Goal: Task Accomplishment & Management: Complete application form

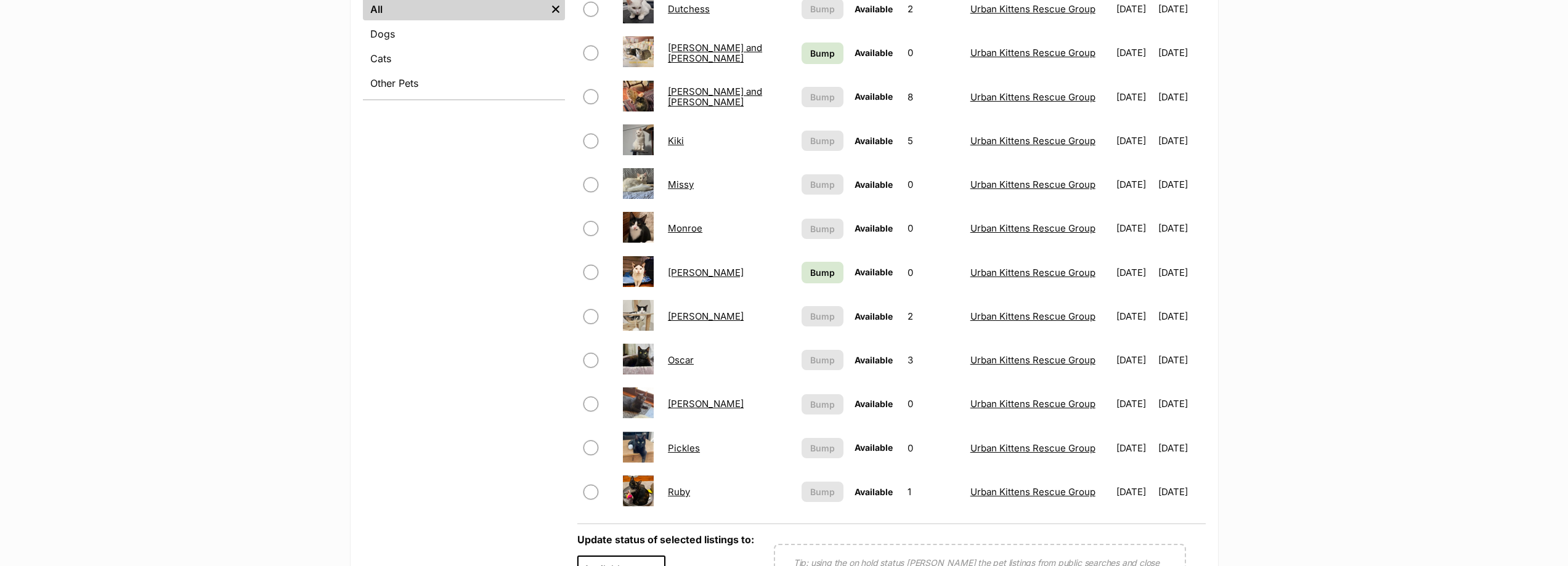
scroll to position [677, 0]
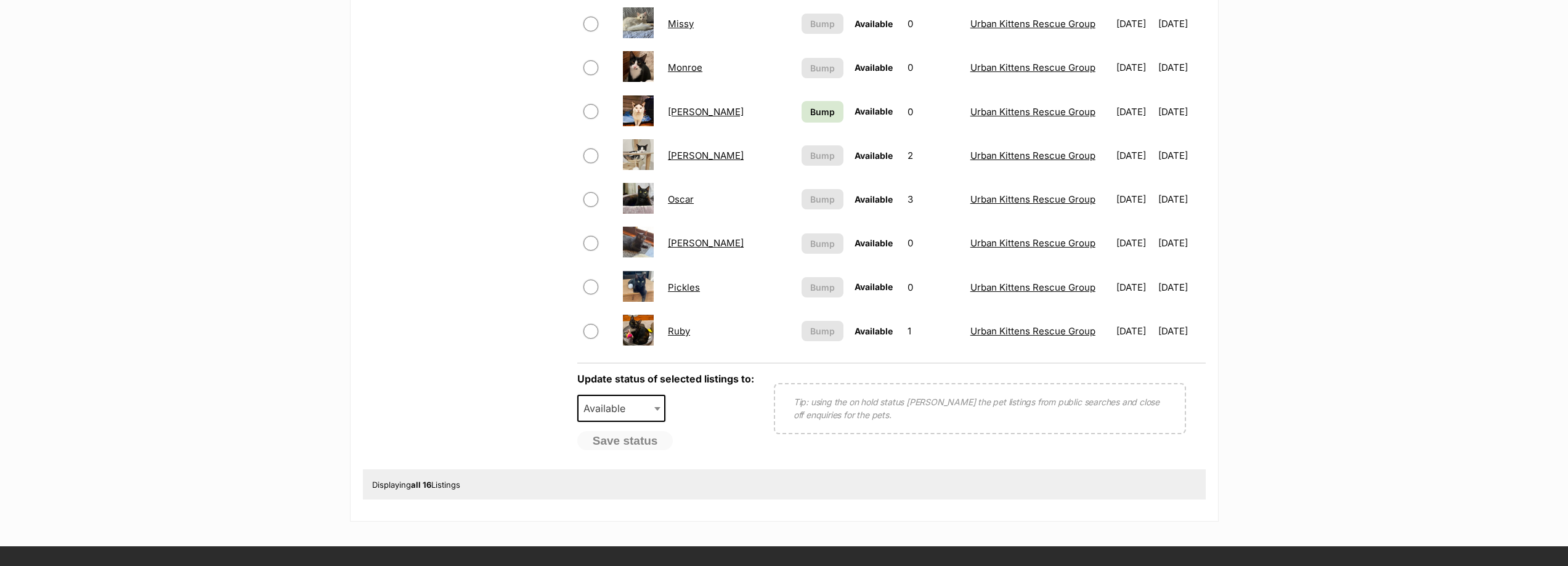
click at [687, 292] on link "Pickles" at bounding box center [683, 287] width 32 height 12
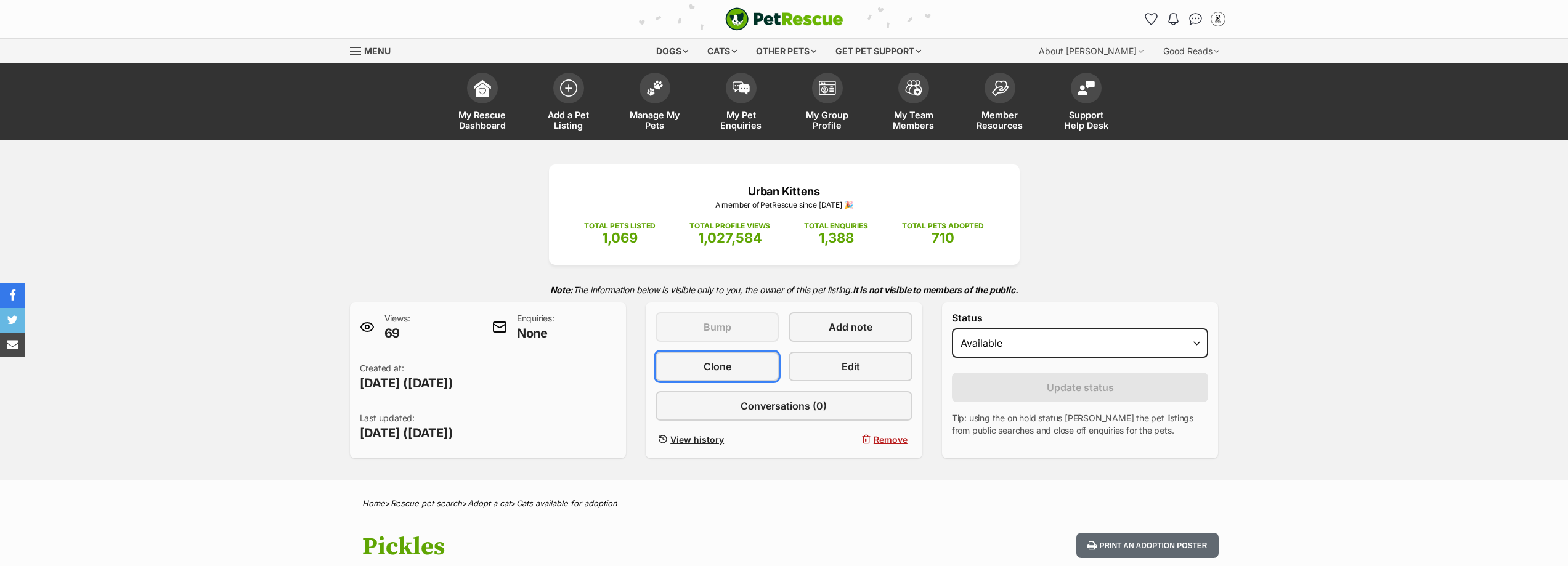
click at [708, 367] on span "Clone" at bounding box center [718, 367] width 28 height 15
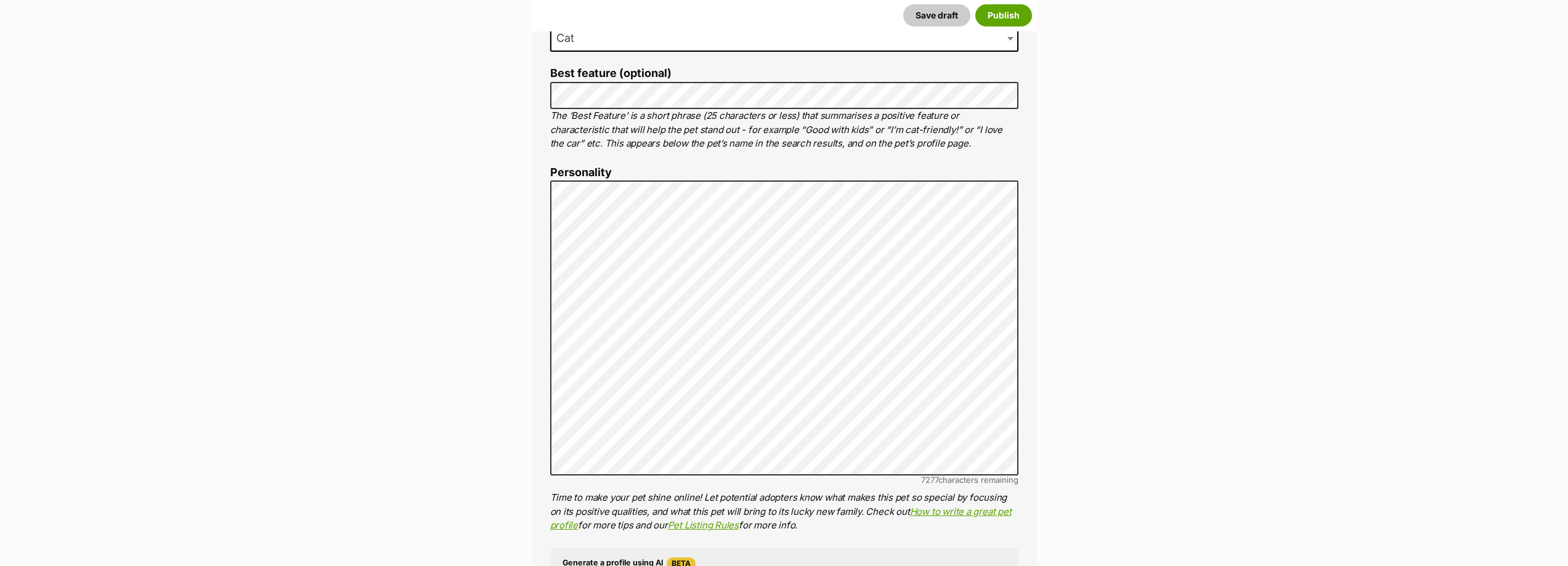
scroll to position [616, 0]
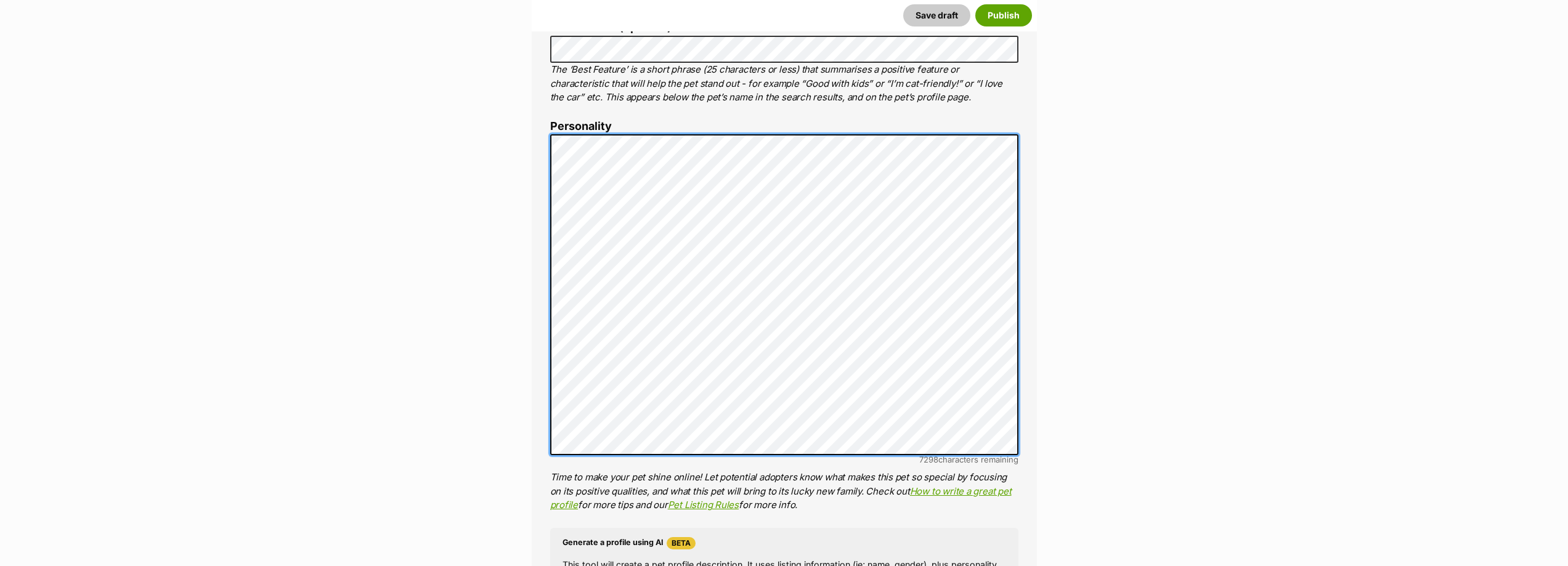
scroll to position [677, 0]
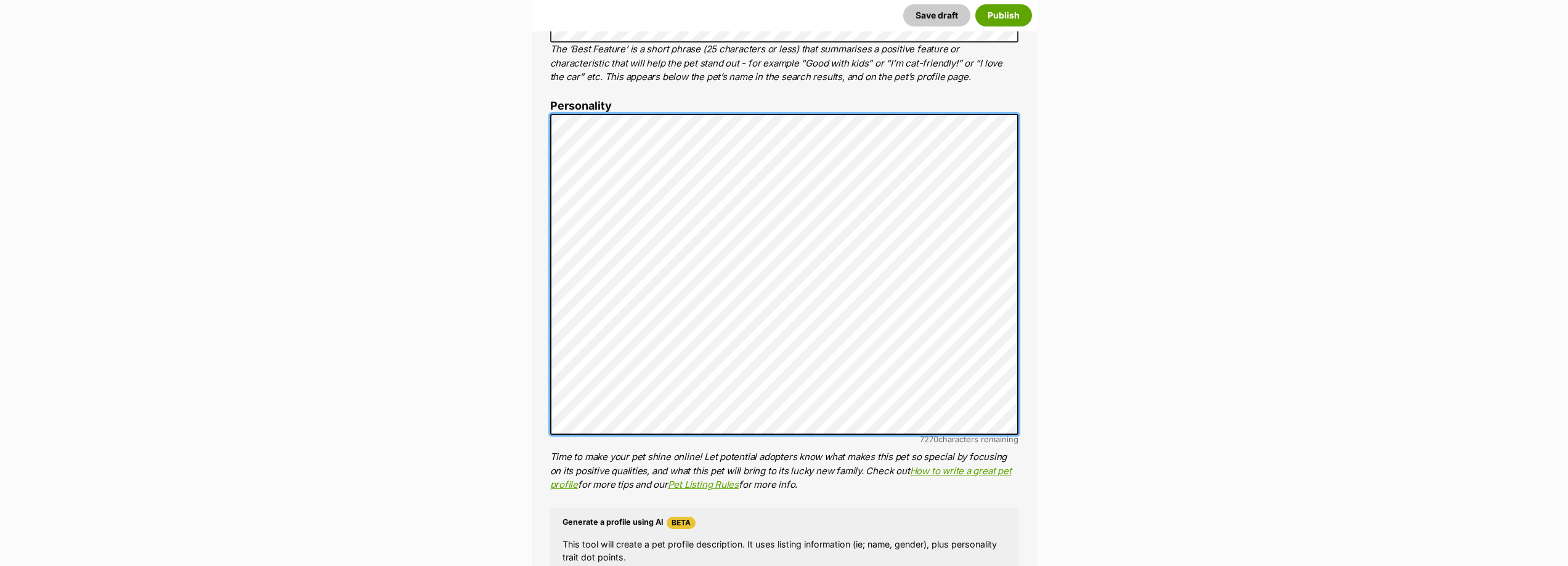
click at [534, 279] on div "About This Pet Name Henlo there, it looks like you might be using the pet name …" at bounding box center [784, 329] width 505 height 1083
click at [546, 322] on div "About This Pet Name Henlo there, it looks like you might be using the pet name …" at bounding box center [784, 329] width 505 height 1083
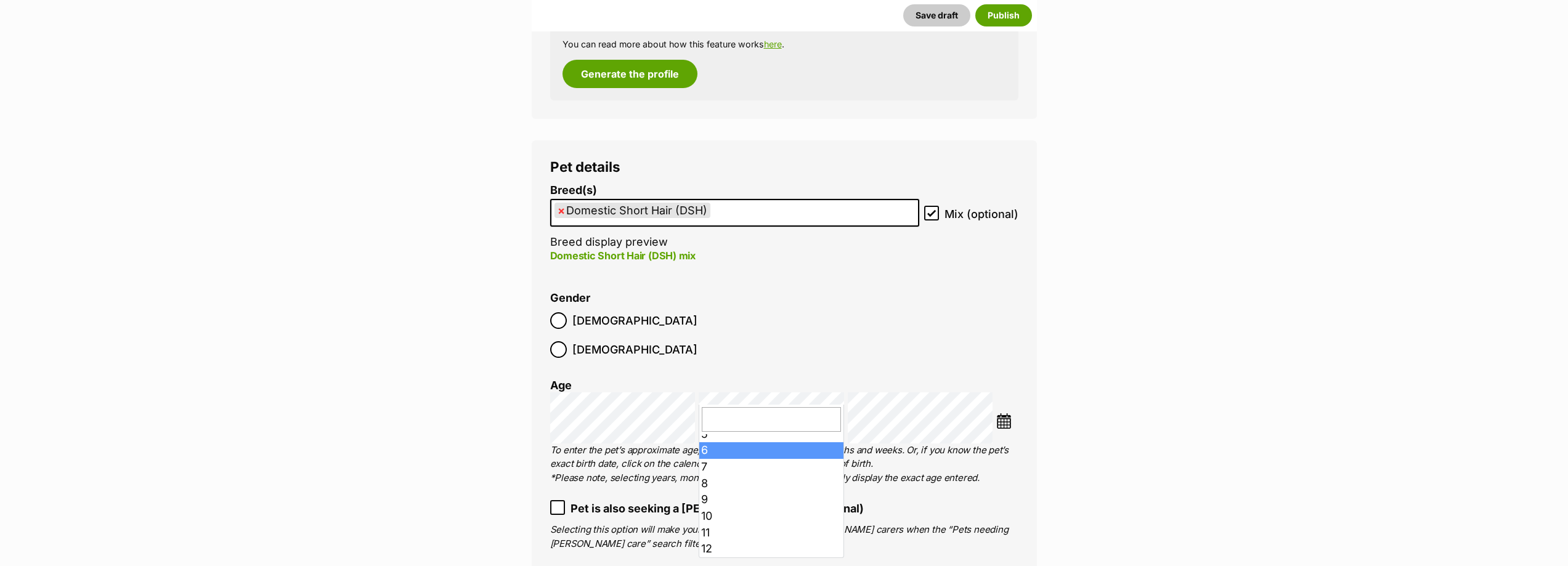
scroll to position [29, 0]
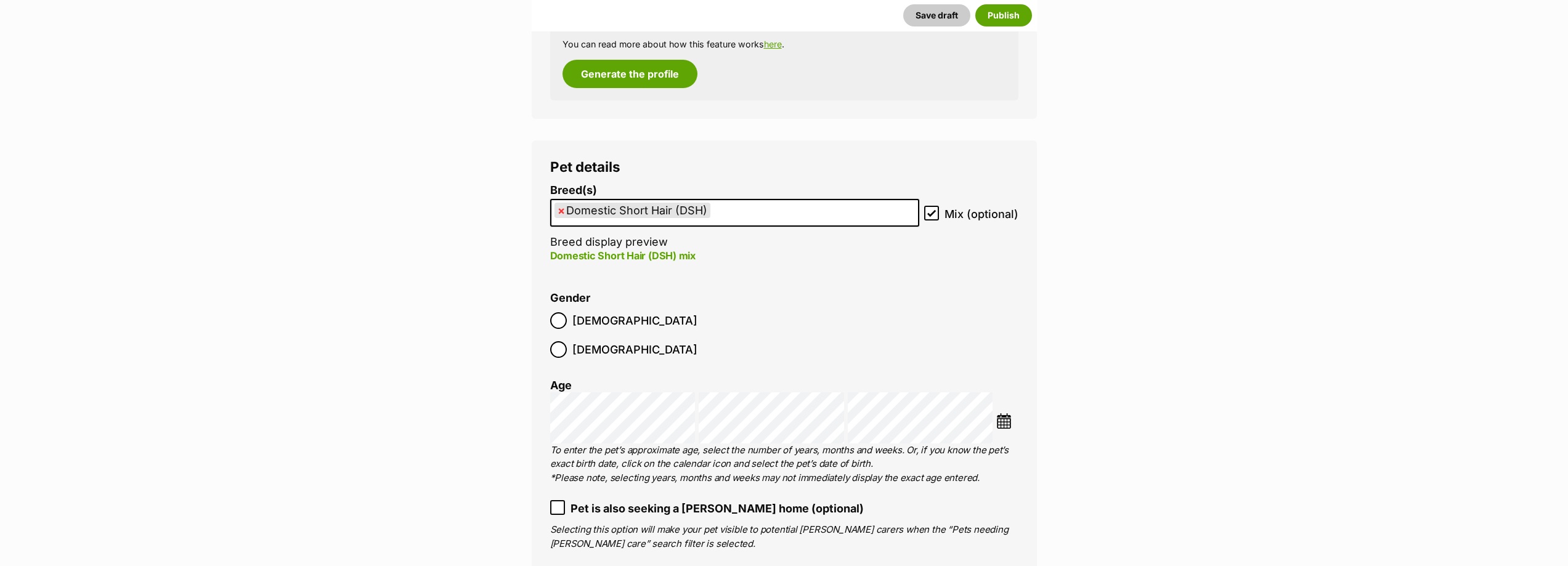
click at [927, 322] on li "Gender Male Female" at bounding box center [784, 328] width 468 height 72
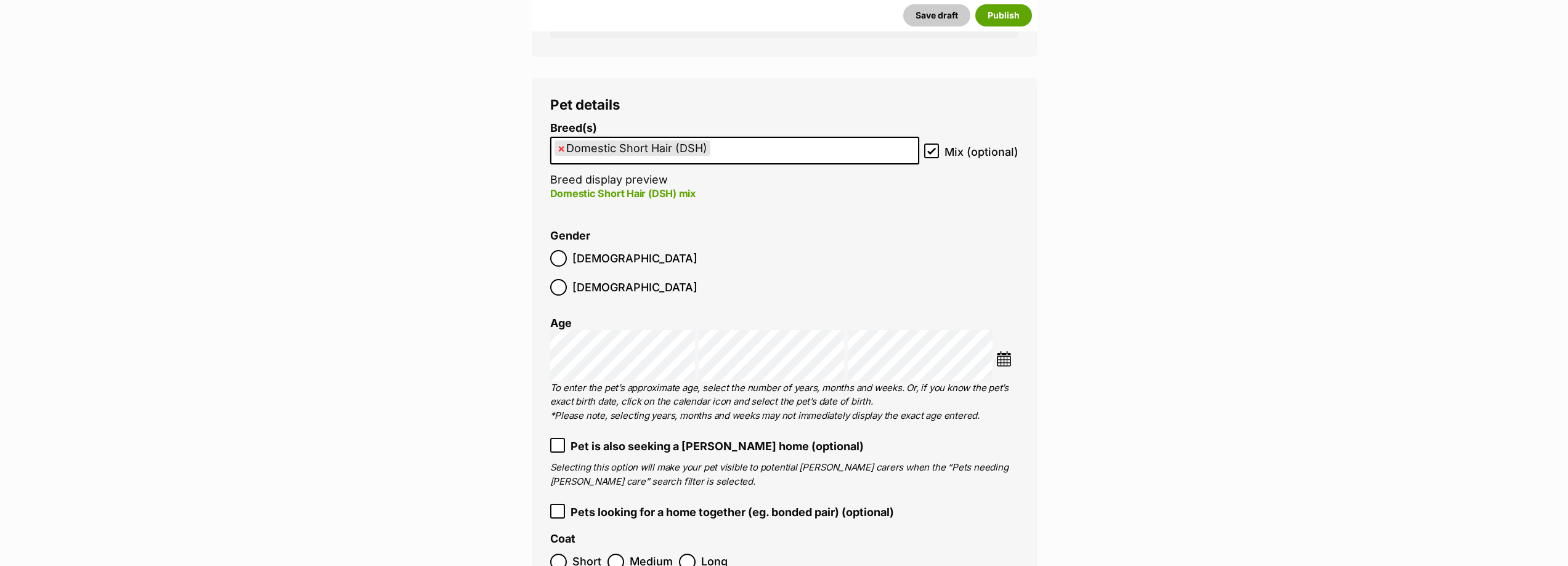
scroll to position [1478, 0]
click at [927, 142] on div "Breed(s) Domestic Short Hair (DSH) Abyssinian American Bobtail American Curl Am…" at bounding box center [784, 168] width 468 height 92
click at [930, 151] on icon at bounding box center [931, 151] width 8 height 8
click at [930, 151] on input "Mix (optional)" at bounding box center [931, 151] width 15 height 15
checkbox input "false"
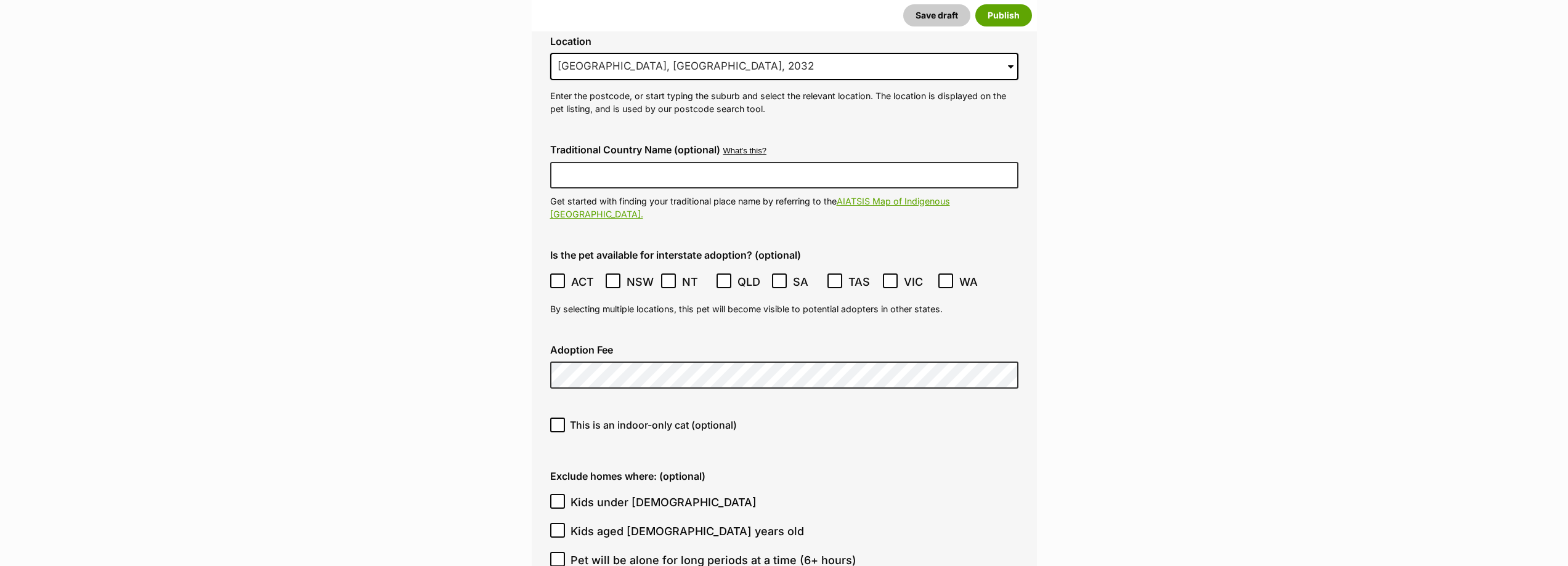
scroll to position [2832, 0]
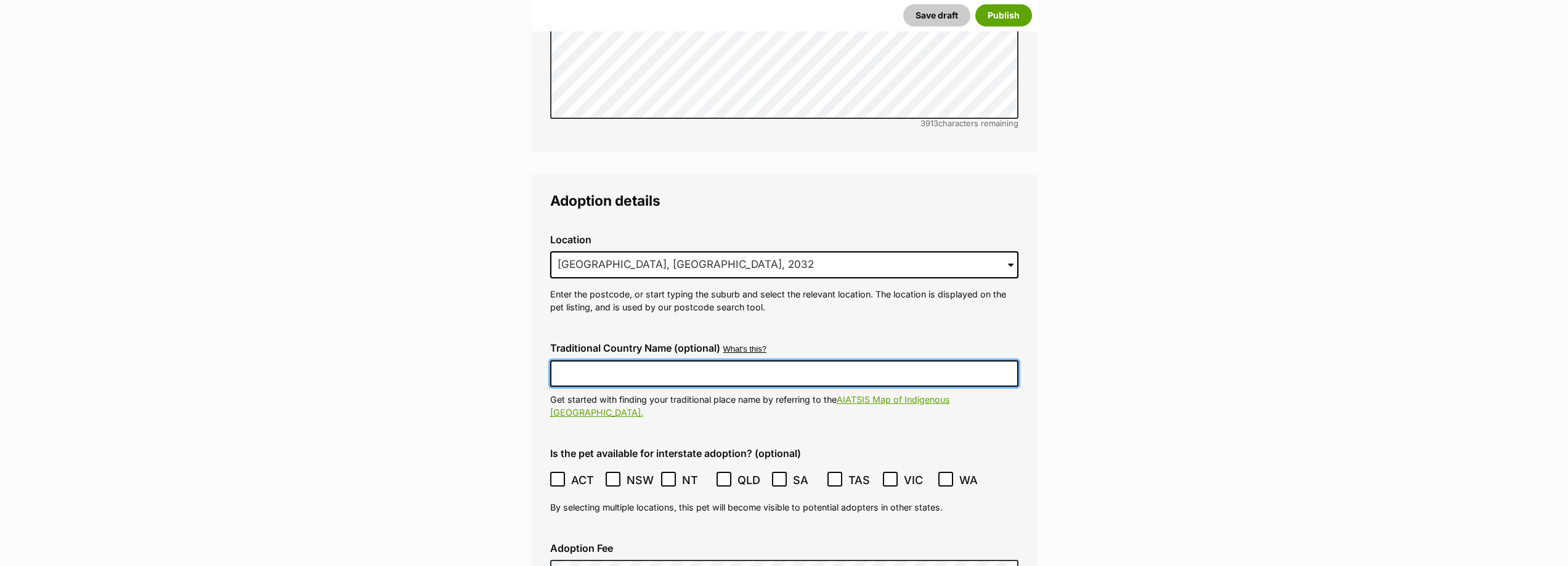
click at [603, 360] on input "Traditional Country Name (optional)" at bounding box center [784, 373] width 468 height 26
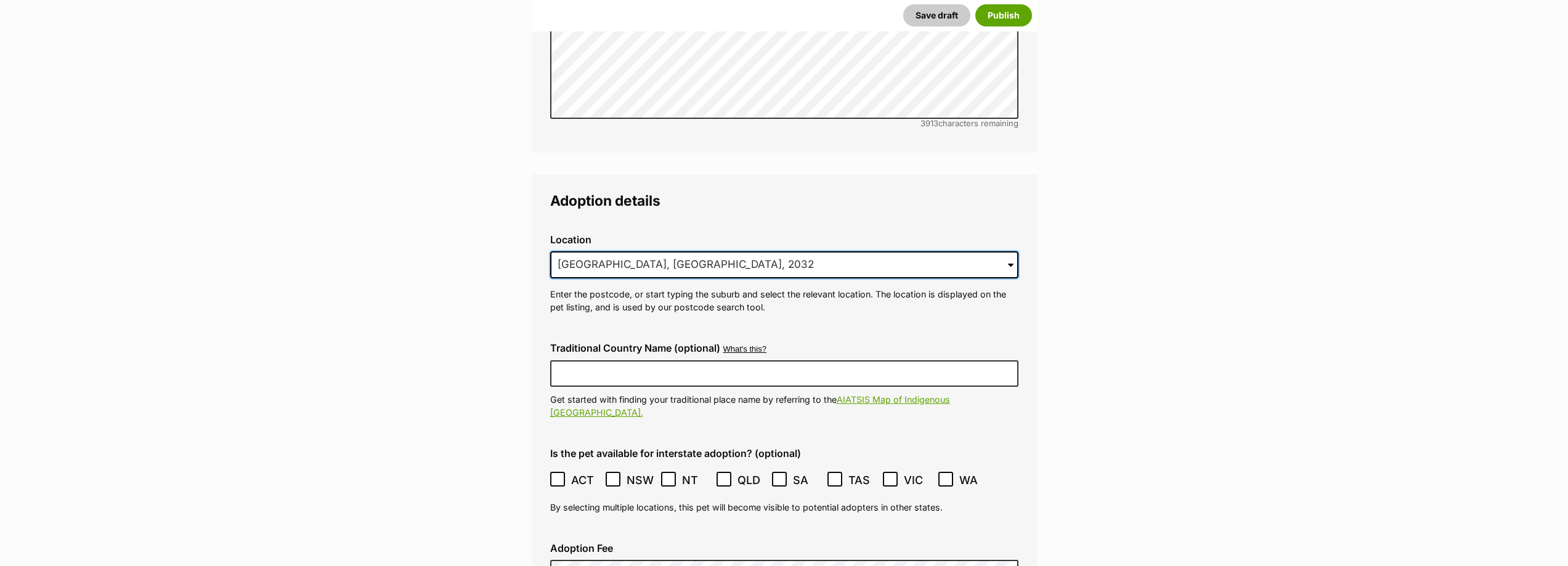
drag, startPoint x: 693, startPoint y: 232, endPoint x: 448, endPoint y: 239, distance: 245.1
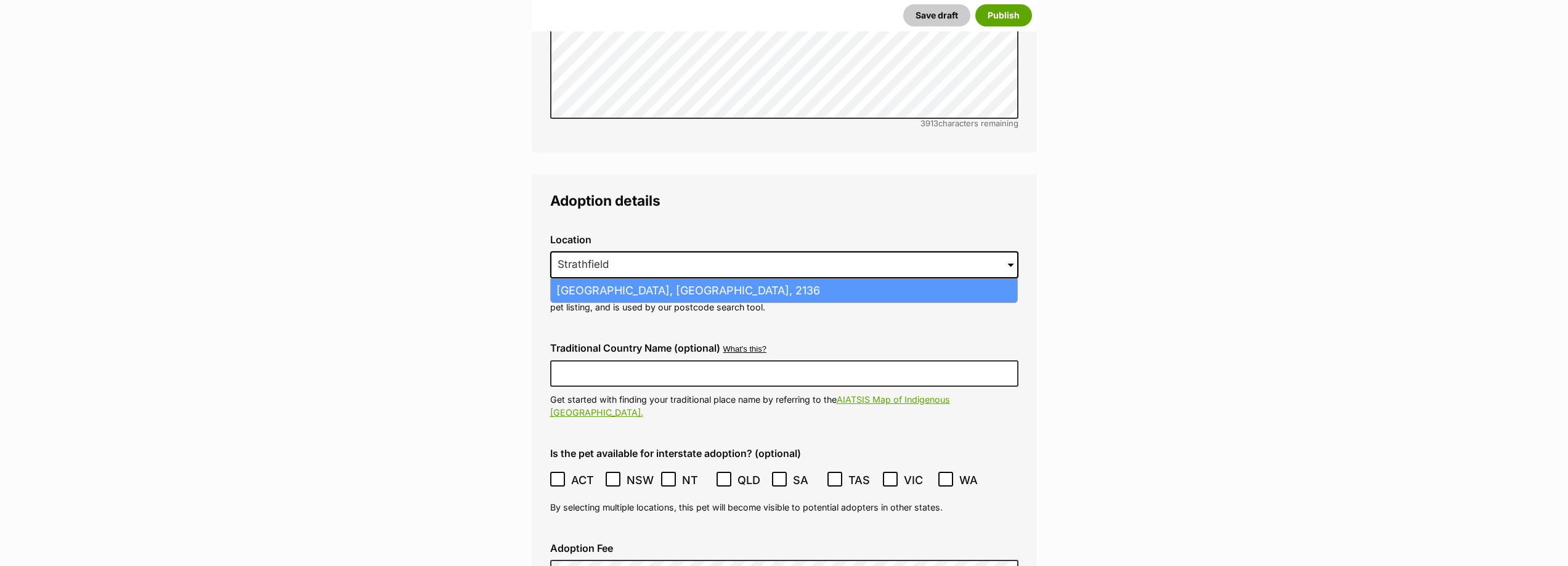
click at [836, 279] on li "Strathfield South, New South Wales, 2136" at bounding box center [784, 291] width 466 height 24
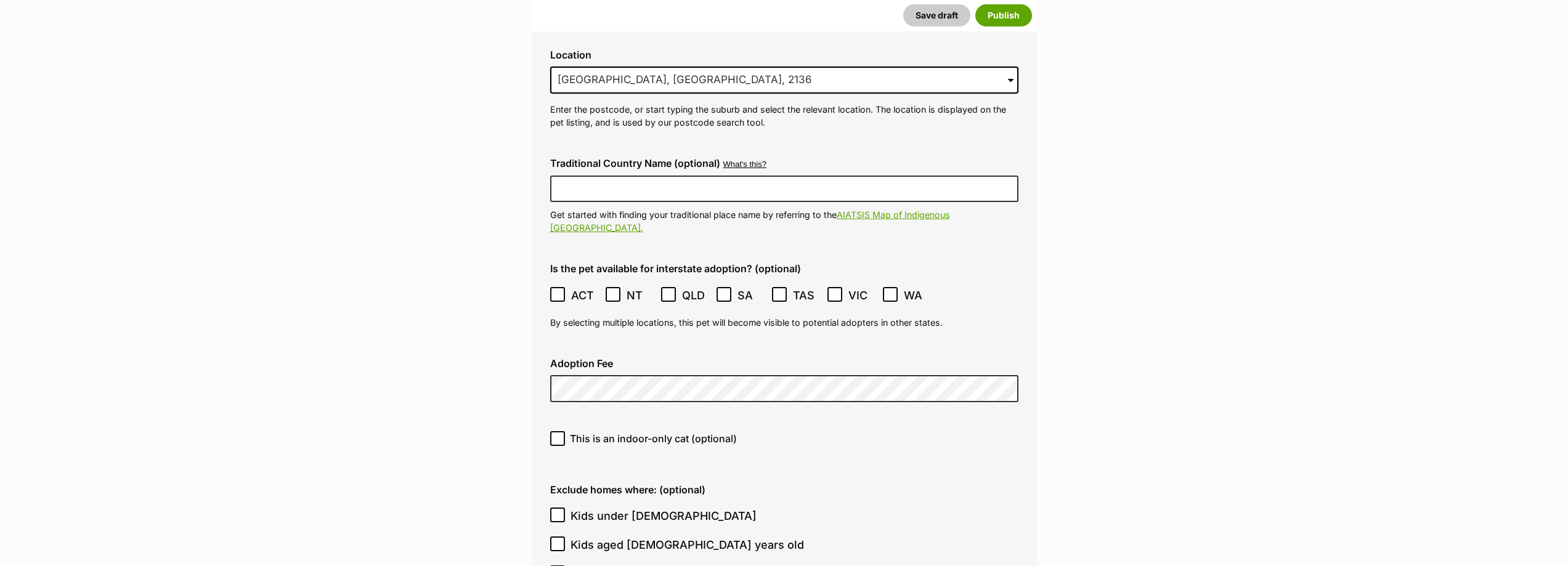
scroll to position [2894, 0]
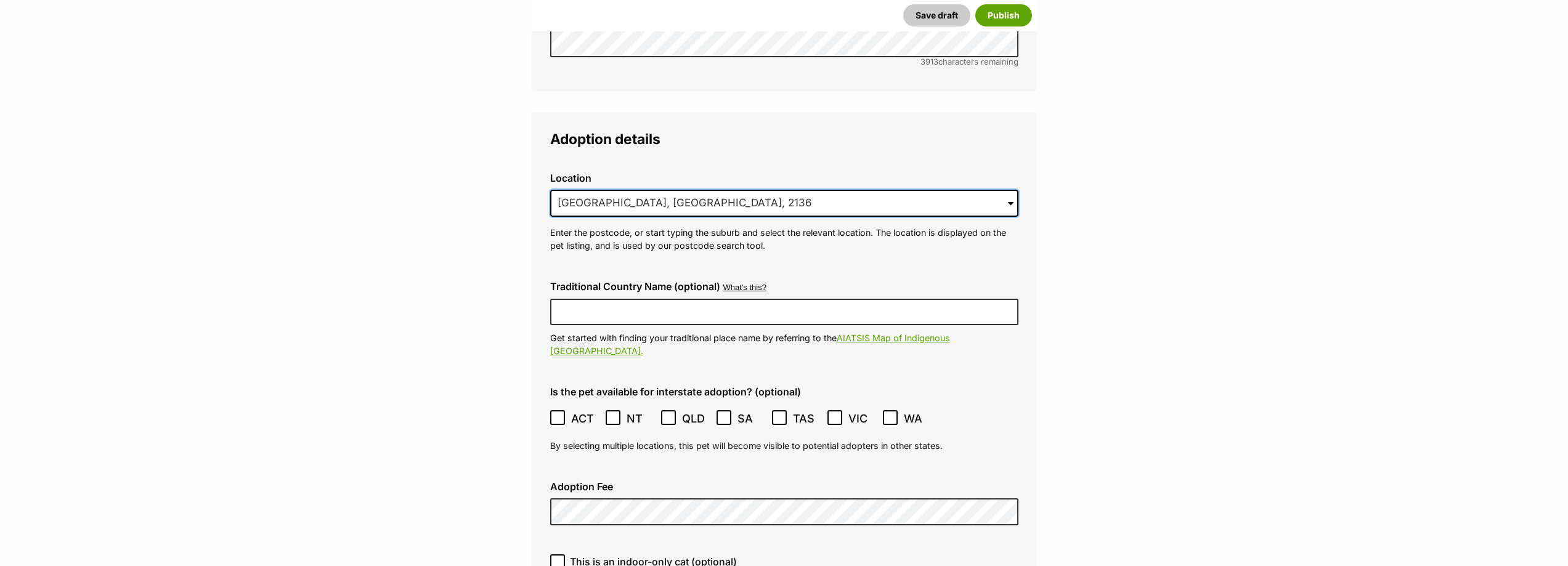
click at [766, 189] on input "Strathfield South, New South Wales, 2136" at bounding box center [784, 202] width 468 height 27
click at [779, 189] on input "Strathfield South, New South Wales, 2136" at bounding box center [784, 202] width 468 height 27
click at [641, 189] on input "Strathfield South, New South Wales, 2136" at bounding box center [784, 202] width 468 height 27
click at [647, 189] on input "Strathfield South, New South Wales, 2136" at bounding box center [784, 202] width 468 height 27
drag, startPoint x: 788, startPoint y: 171, endPoint x: 616, endPoint y: 176, distance: 172.1
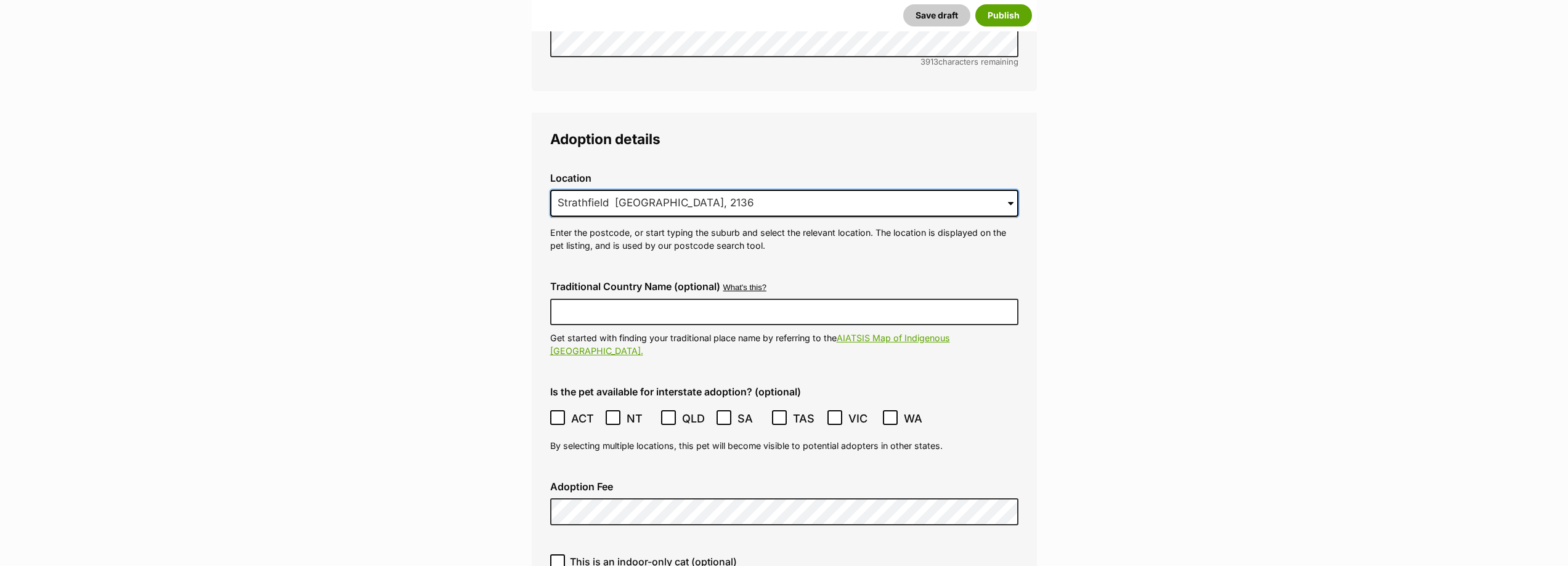
click at [616, 189] on input "Strathfield New South Wales, 2136" at bounding box center [784, 202] width 468 height 27
click at [615, 189] on input "Strathfield" at bounding box center [784, 202] width 468 height 27
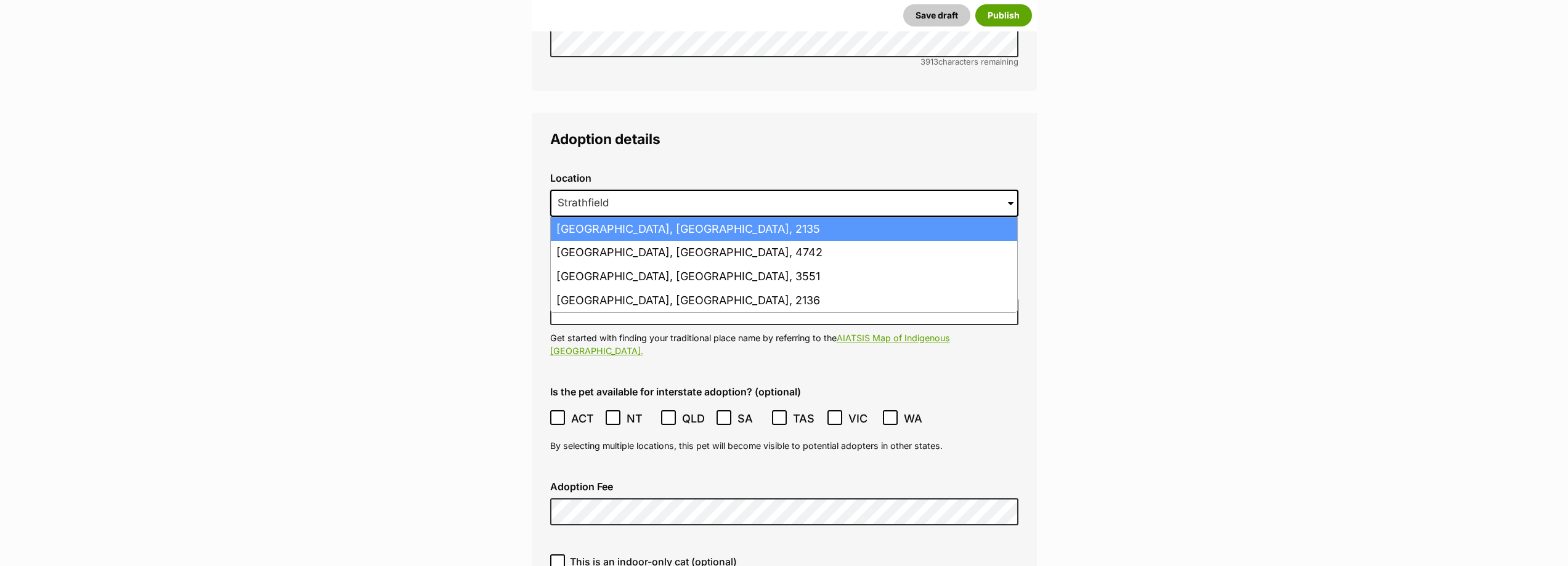
click at [574, 217] on li "Strathfield, New South Wales, 2135" at bounding box center [784, 229] width 466 height 24
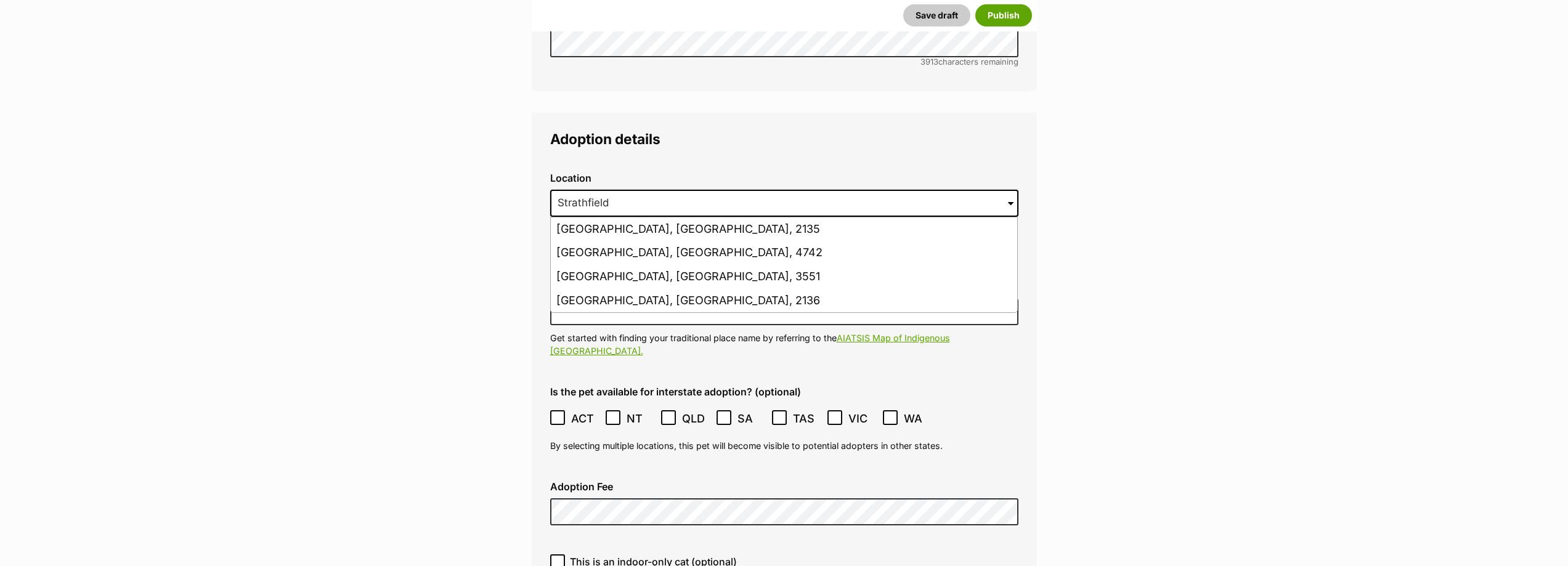
type input "Strathfield, New South Wales, 2135"
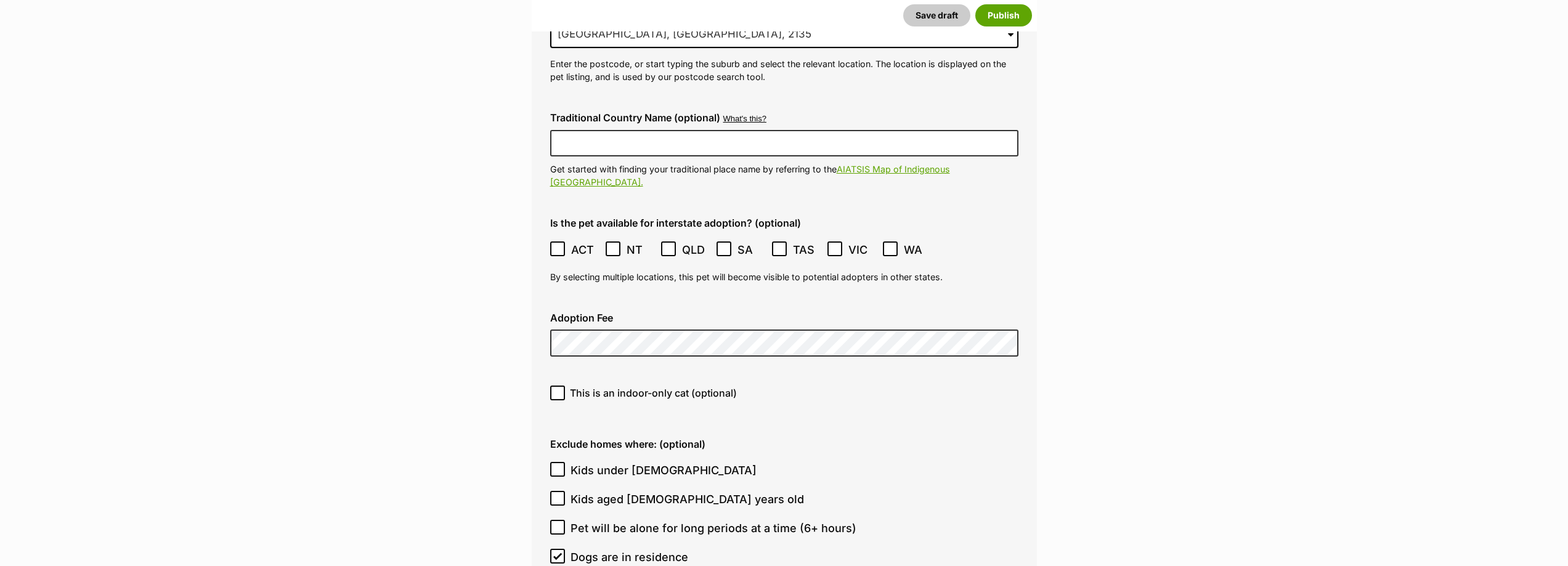
scroll to position [3079, 0]
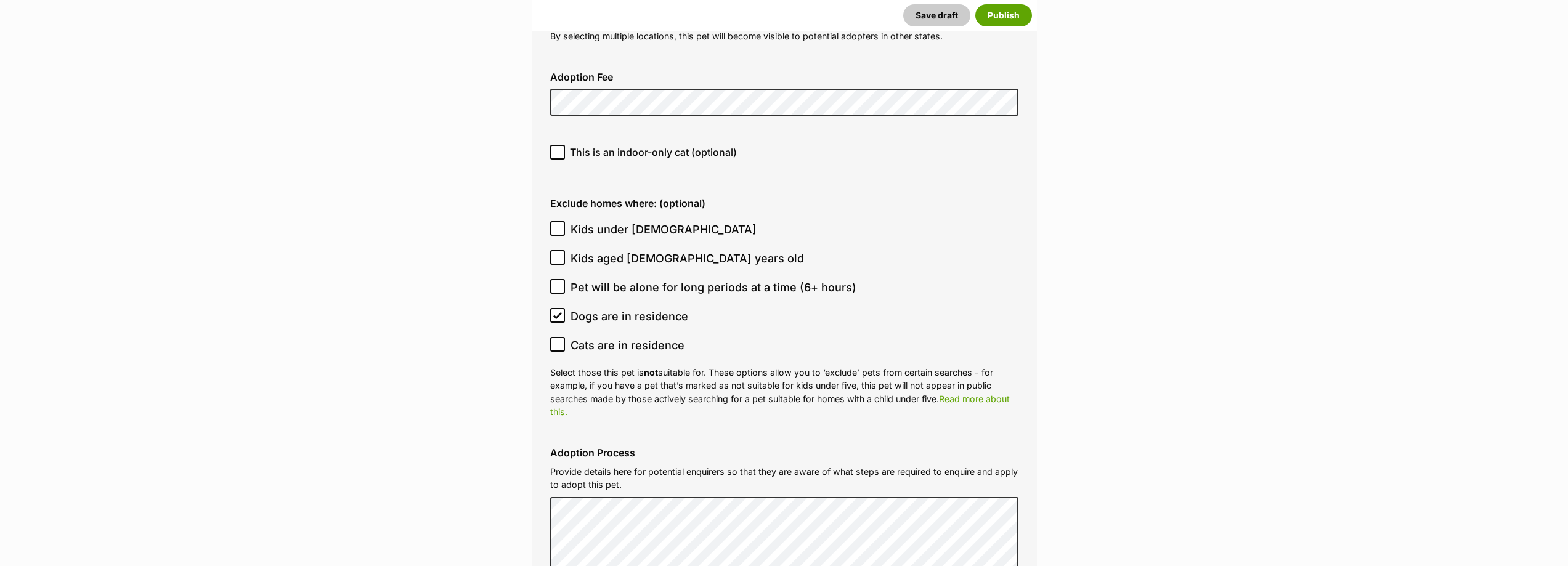
scroll to position [3325, 0]
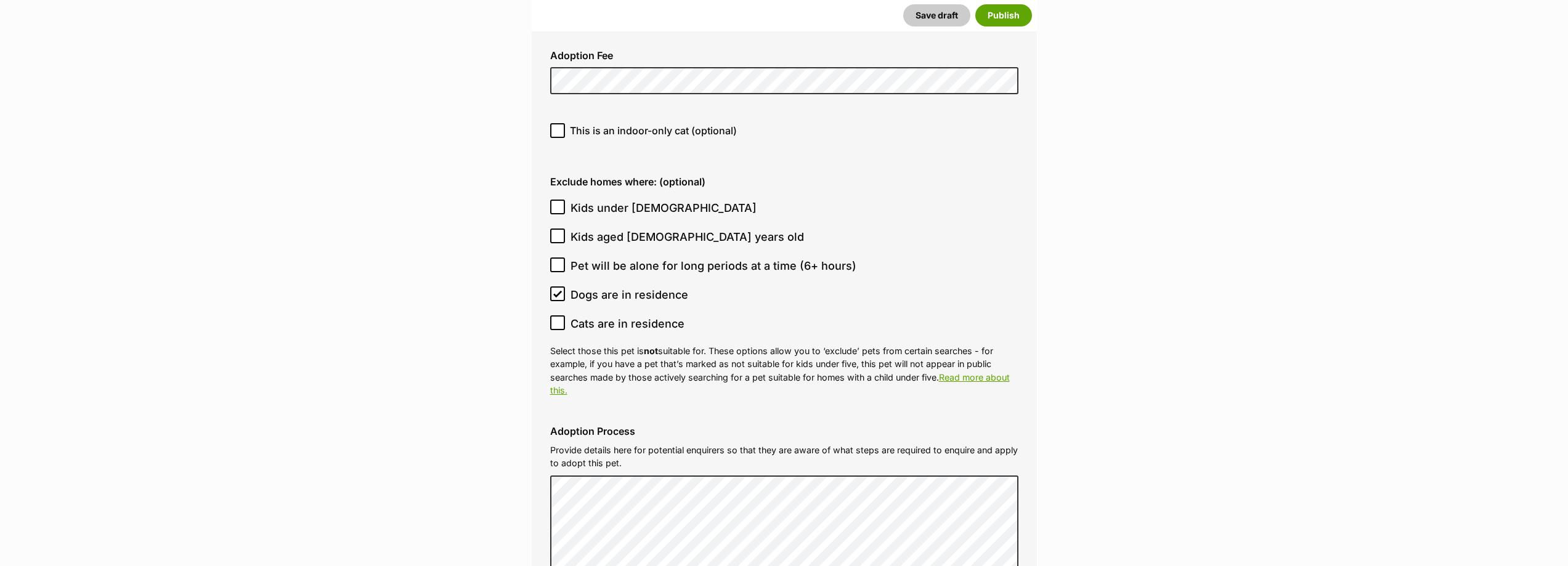
click at [560, 126] on icon at bounding box center [557, 130] width 8 height 8
click at [560, 123] on input "This is an indoor-only cat (optional)" at bounding box center [558, 131] width 15 height 15
checkbox input "true"
click at [559, 289] on icon at bounding box center [557, 293] width 8 height 8
click at [559, 287] on input "Dogs are in residence" at bounding box center [558, 294] width 15 height 15
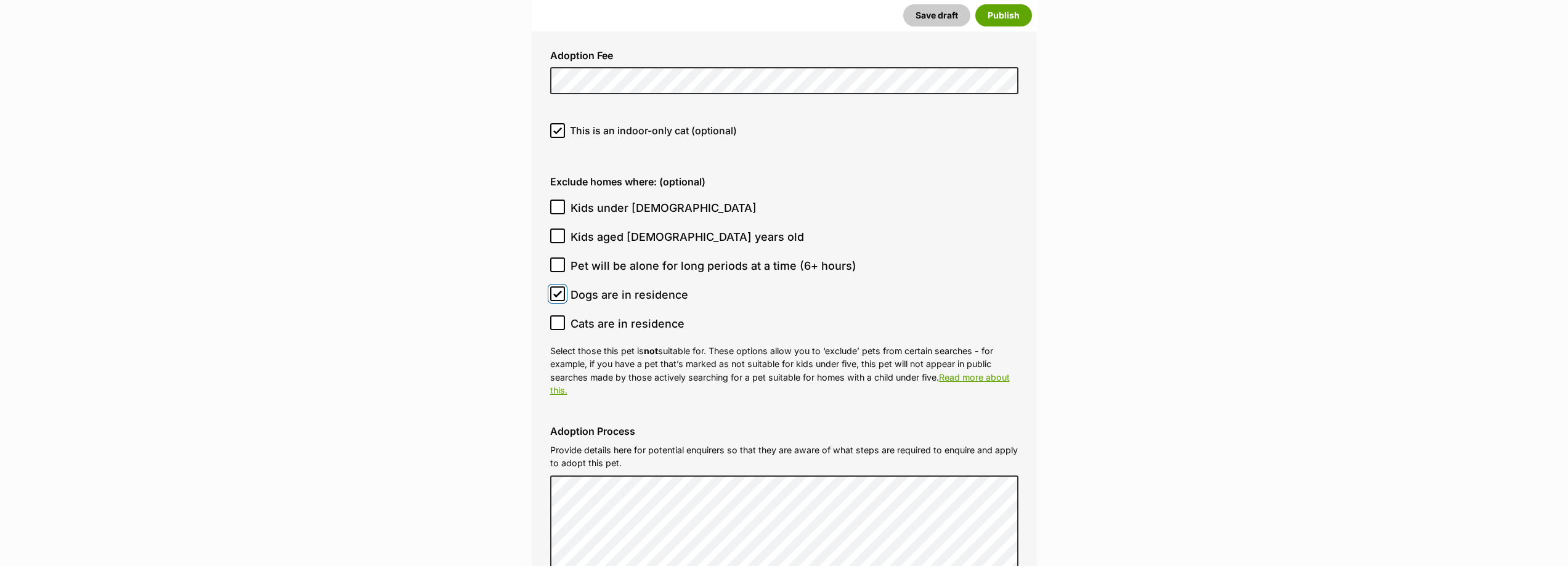
checkbox input "false"
click at [558, 202] on icon at bounding box center [557, 206] width 8 height 8
click at [558, 199] on input "Kids under [DEMOGRAPHIC_DATA]" at bounding box center [558, 207] width 15 height 15
checkbox input "true"
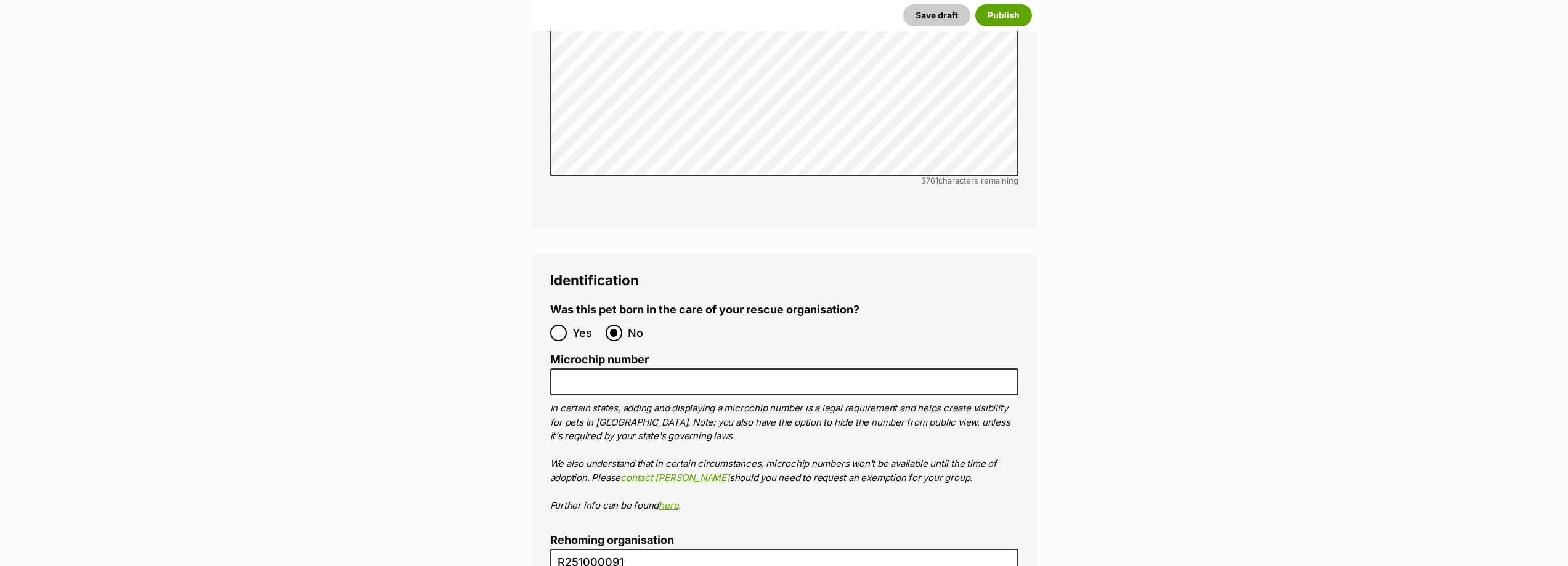
scroll to position [3941, 0]
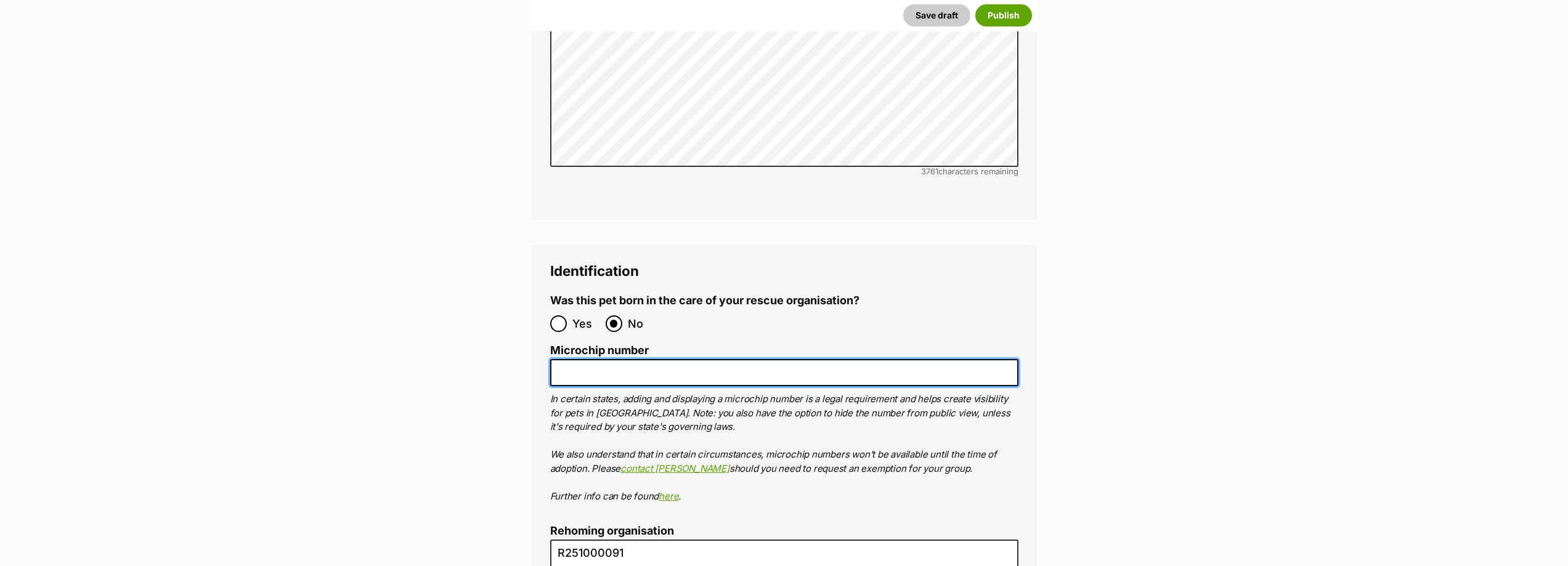
click at [570, 359] on input "Microchip number" at bounding box center [784, 373] width 468 height 28
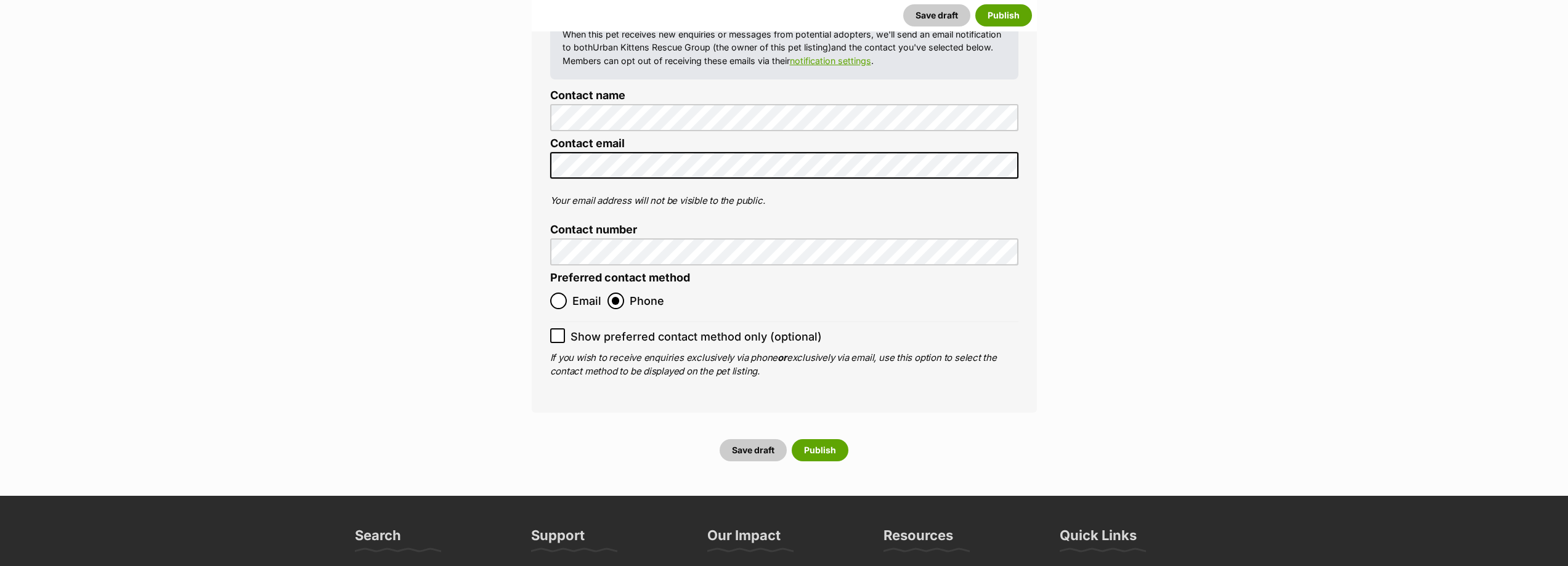
scroll to position [4803, 0]
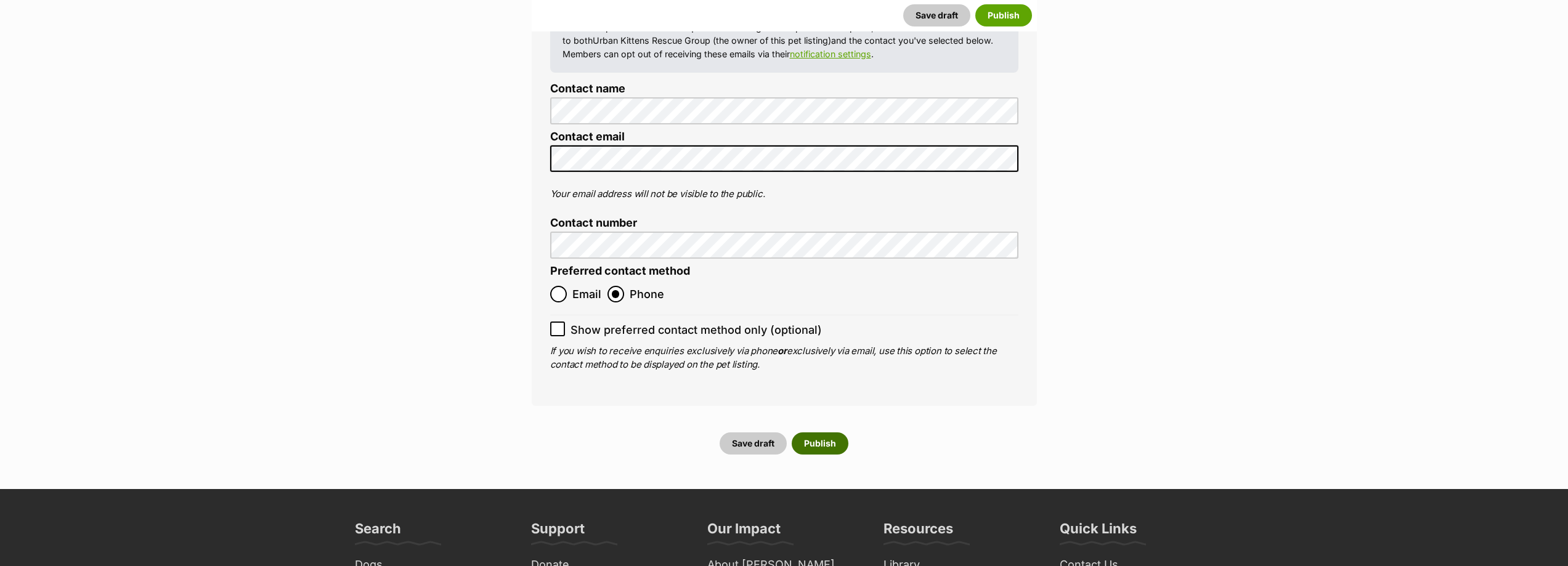
type input "991003003002751"
click at [812, 432] on button "Publish" at bounding box center [820, 444] width 57 height 22
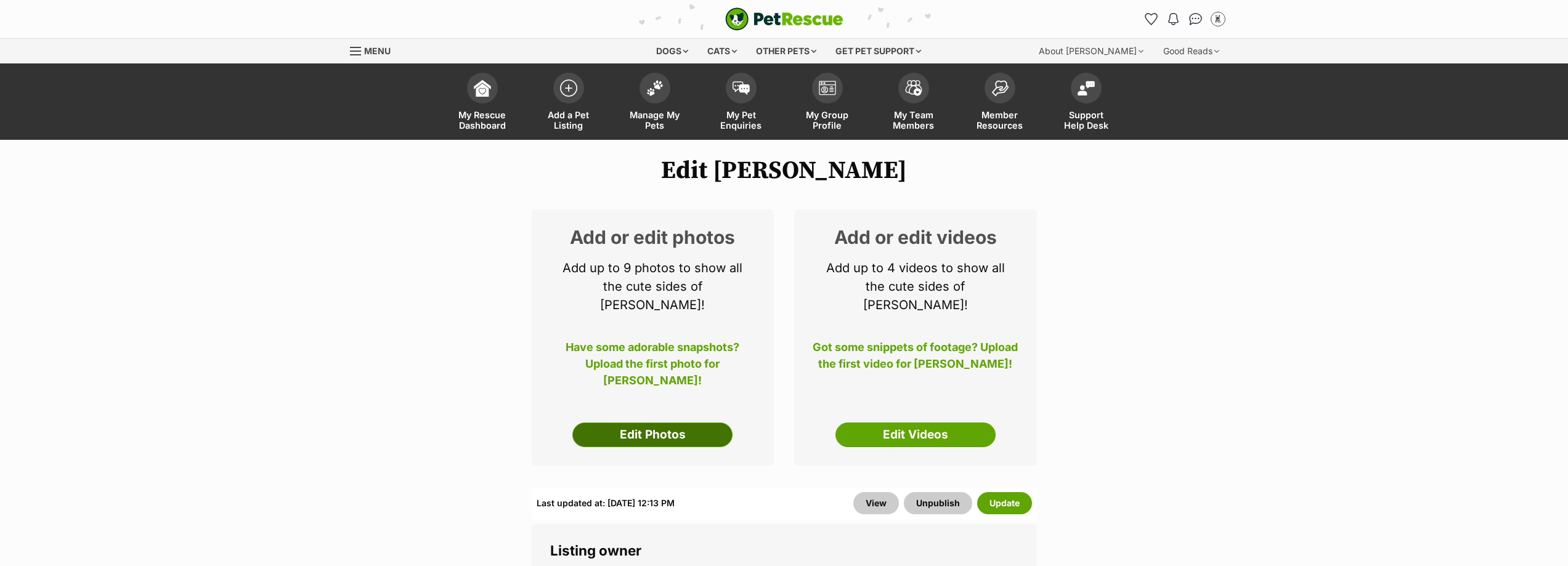
click at [656, 422] on link "Edit Photos" at bounding box center [652, 434] width 161 height 25
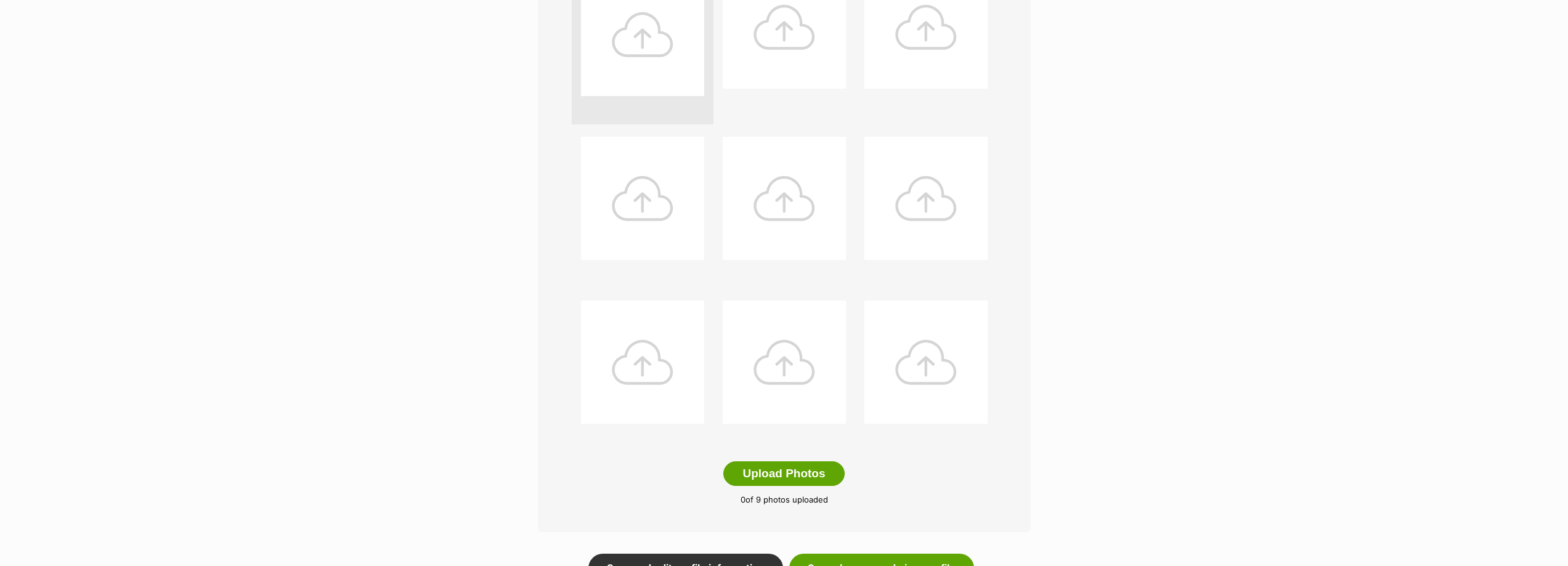
scroll to position [369, 0]
click at [786, 475] on button "Upload Photos" at bounding box center [784, 472] width 121 height 25
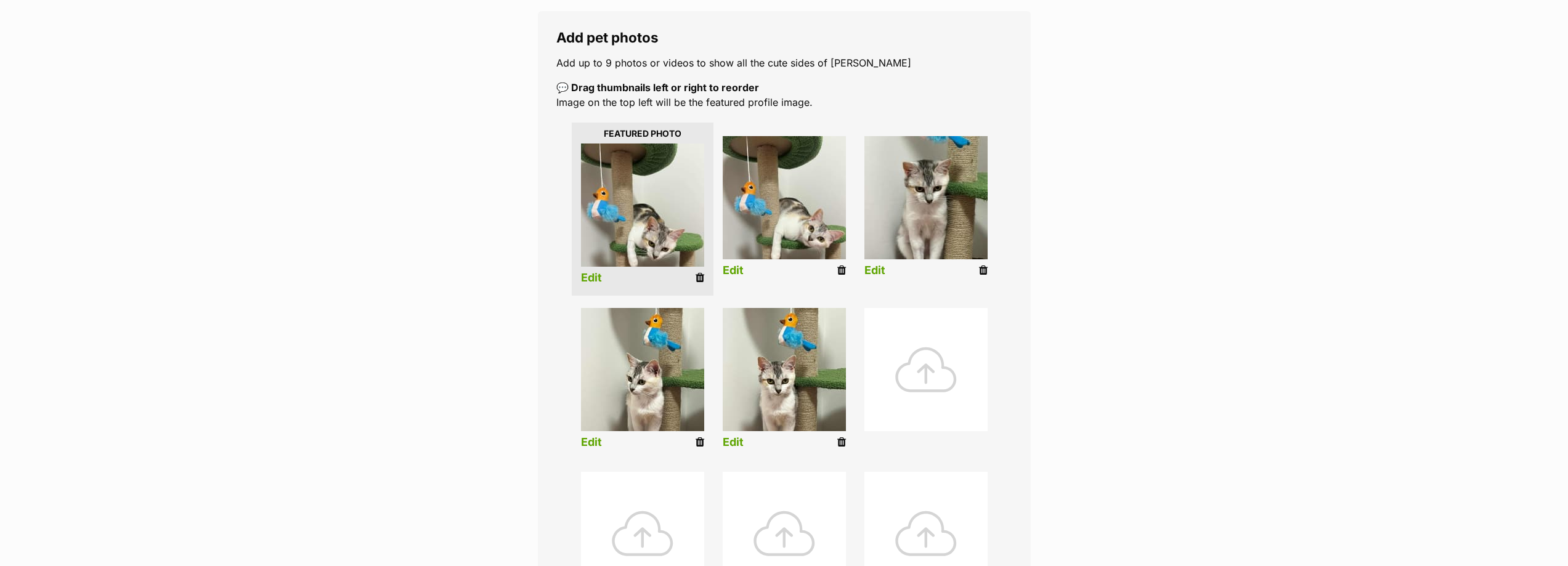
scroll to position [186, 0]
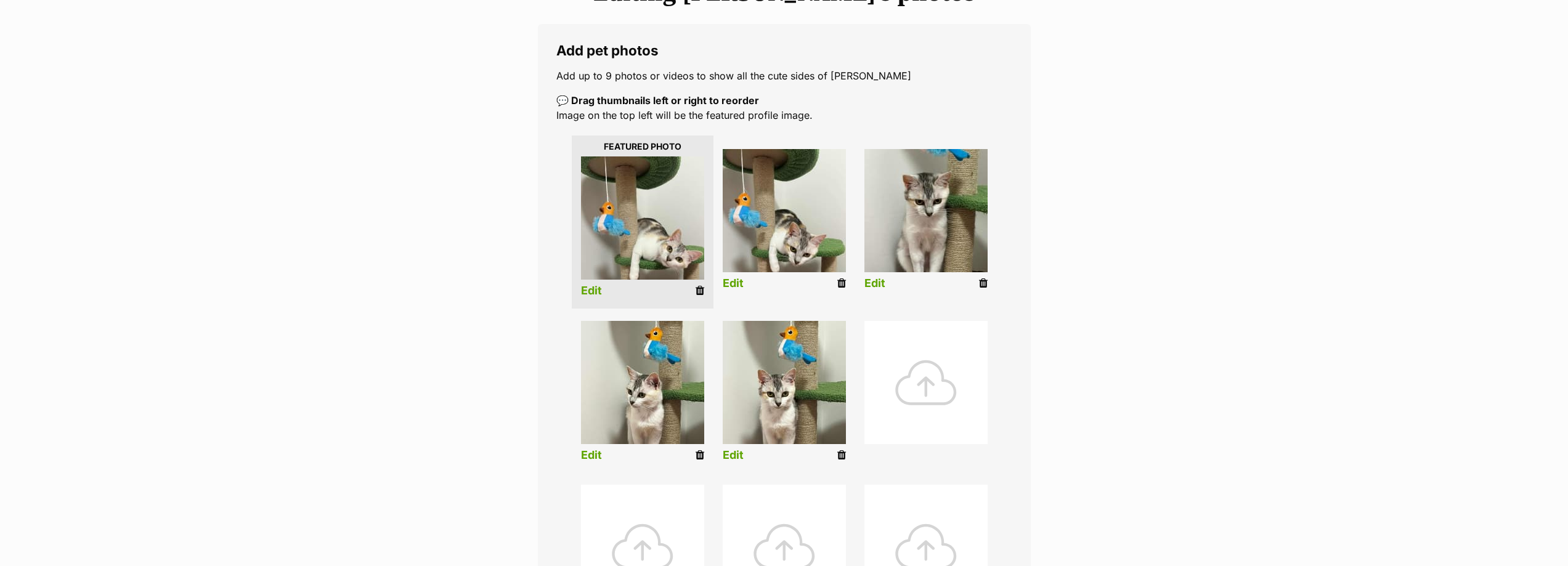
click at [590, 289] on link "Edit" at bounding box center [591, 291] width 21 height 13
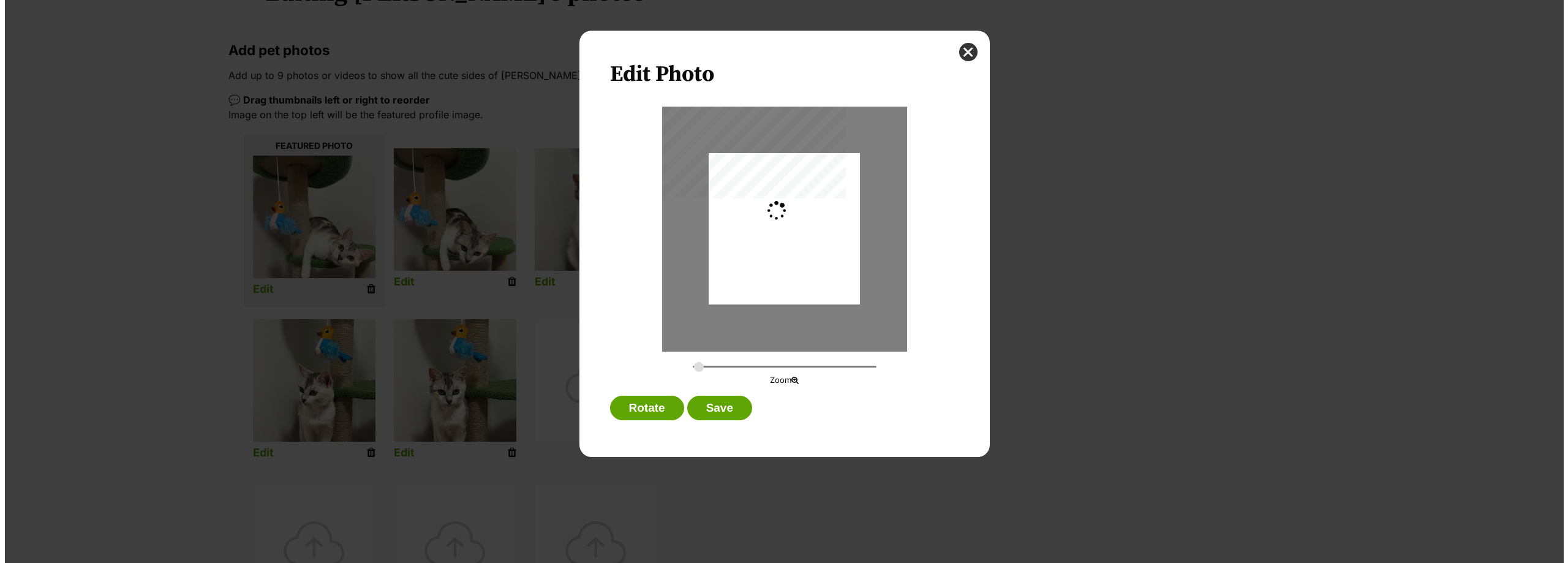
scroll to position [0, 0]
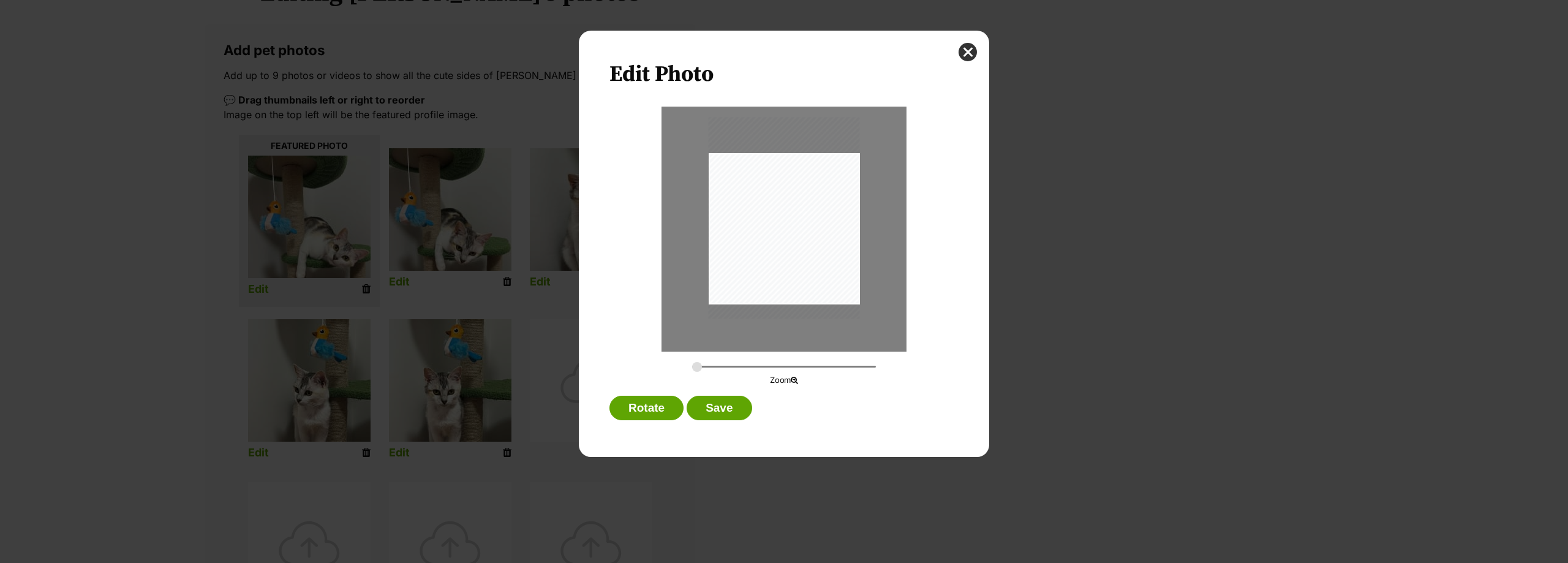
click at [804, 251] on div "Dialog Window - Close (Press escape to close)" at bounding box center [784, 218] width 151 height 201
drag, startPoint x: 695, startPoint y: 366, endPoint x: 718, endPoint y: 367, distance: 23.0
type input "0.4254"
click at [718, 367] on input "Dialog Window - Close (Press escape to close)" at bounding box center [784, 366] width 184 height 12
drag, startPoint x: 803, startPoint y: 245, endPoint x: 783, endPoint y: 232, distance: 23.9
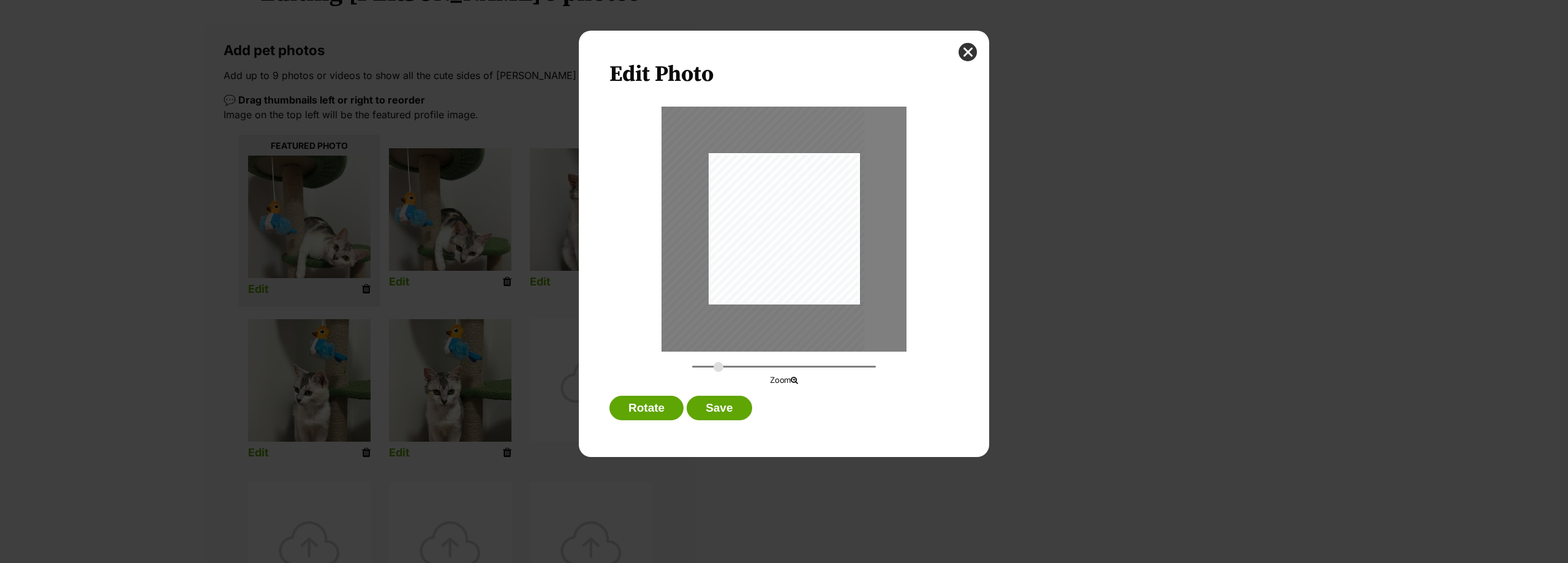
click at [783, 232] on div "Dialog Window - Close (Press escape to close)" at bounding box center [748, 209] width 234 height 312
click at [724, 400] on button "Save" at bounding box center [719, 408] width 65 height 25
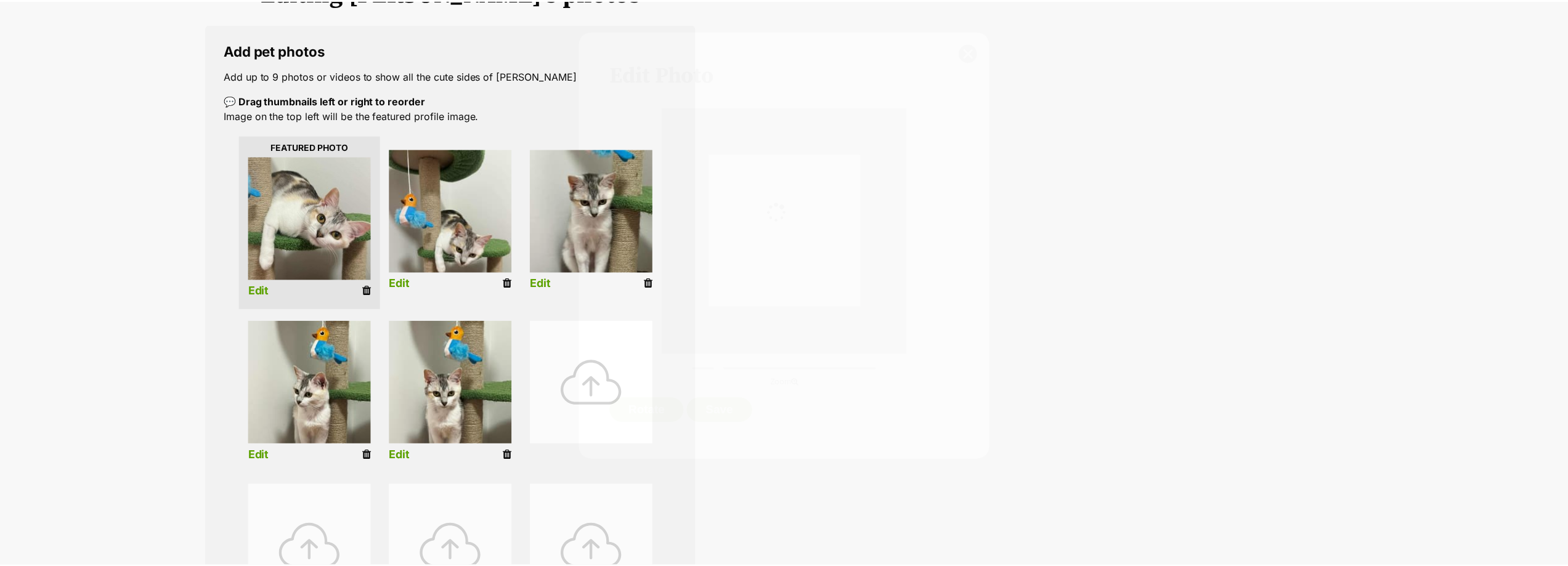
scroll to position [186, 0]
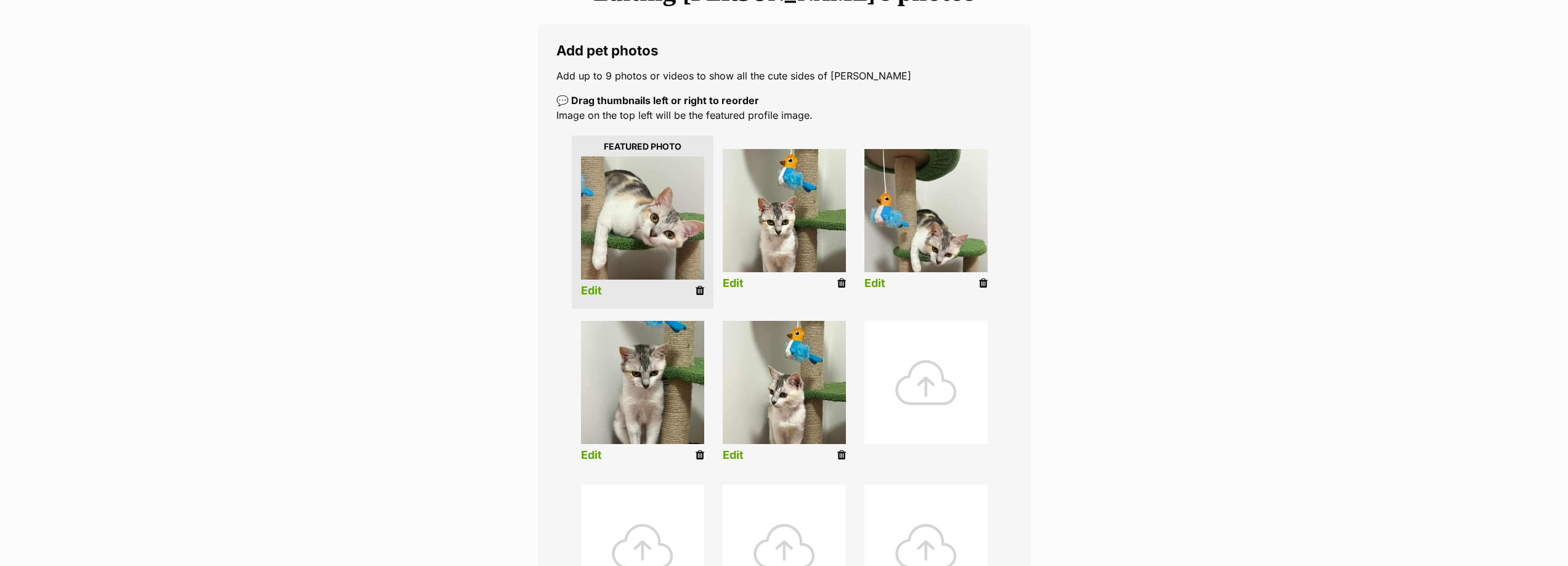
click at [727, 284] on link "Edit" at bounding box center [732, 284] width 21 height 13
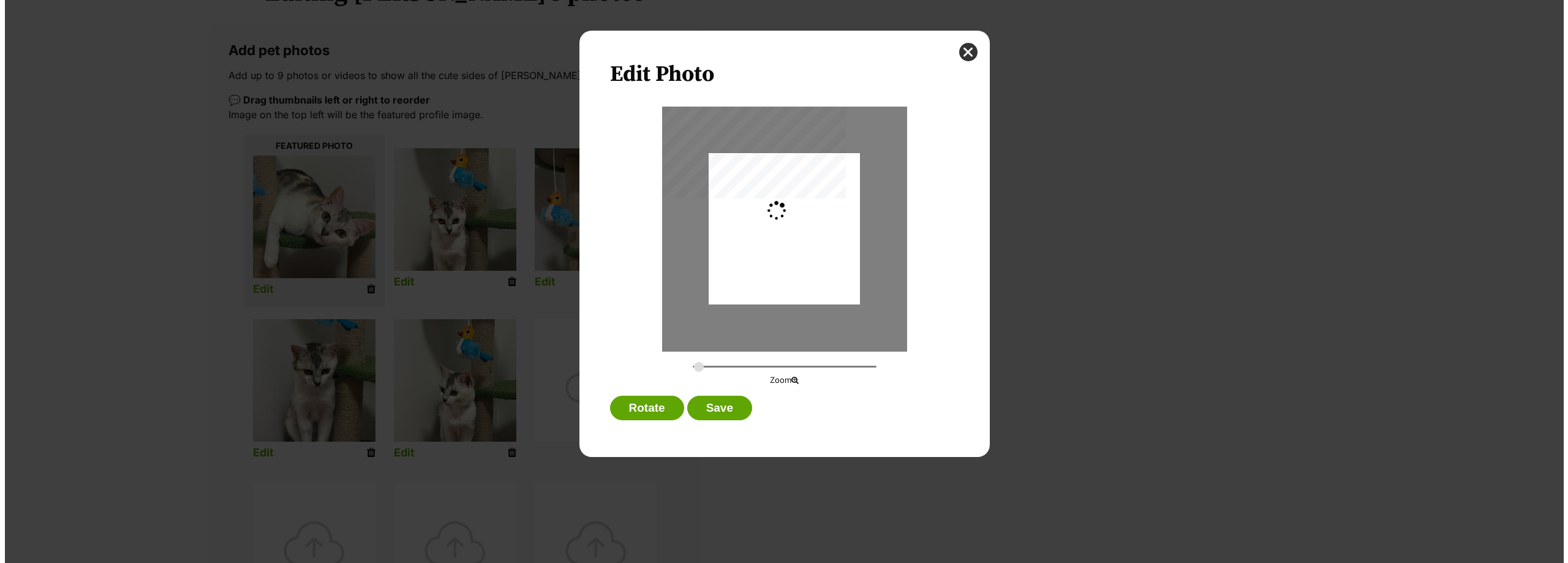
scroll to position [0, 0]
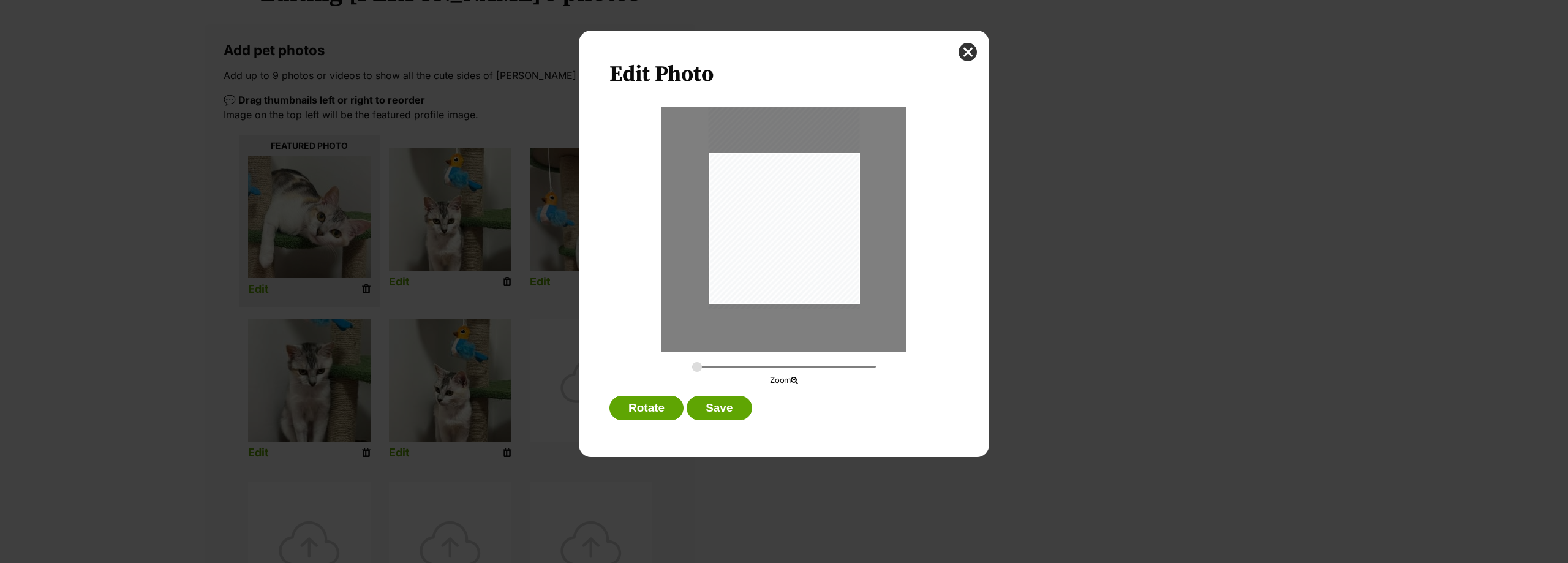
drag, startPoint x: 786, startPoint y: 243, endPoint x: 793, endPoint y: 220, distance: 24.0
click at [793, 220] on div "Dialog Window - Close (Press escape to close)" at bounding box center [784, 208] width 151 height 201
drag, startPoint x: 700, startPoint y: 365, endPoint x: 706, endPoint y: 365, distance: 6.0
click at [706, 365] on input "Dialog Window - Close (Press escape to close)" at bounding box center [784, 366] width 184 height 12
drag, startPoint x: 784, startPoint y: 251, endPoint x: 797, endPoint y: 259, distance: 15.3
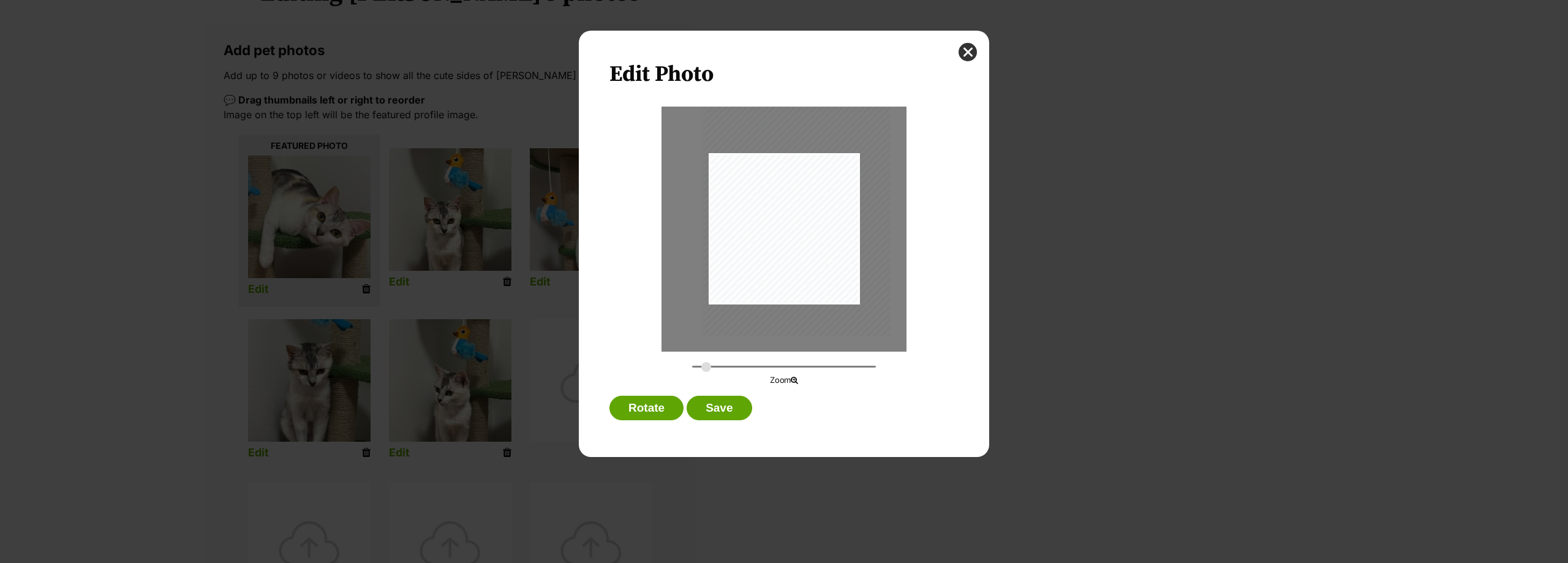
click at [797, 259] on div "Dialog Window - Close (Press escape to close)" at bounding box center [796, 211] width 186 height 249
type input "0.3089"
click at [701, 365] on input "Dialog Window - Close (Press escape to close)" at bounding box center [784, 366] width 184 height 12
drag, startPoint x: 793, startPoint y: 238, endPoint x: 795, endPoint y: 229, distance: 9.2
click at [795, 229] on div "Dialog Window - Close (Press escape to close)" at bounding box center [793, 204] width 170 height 227
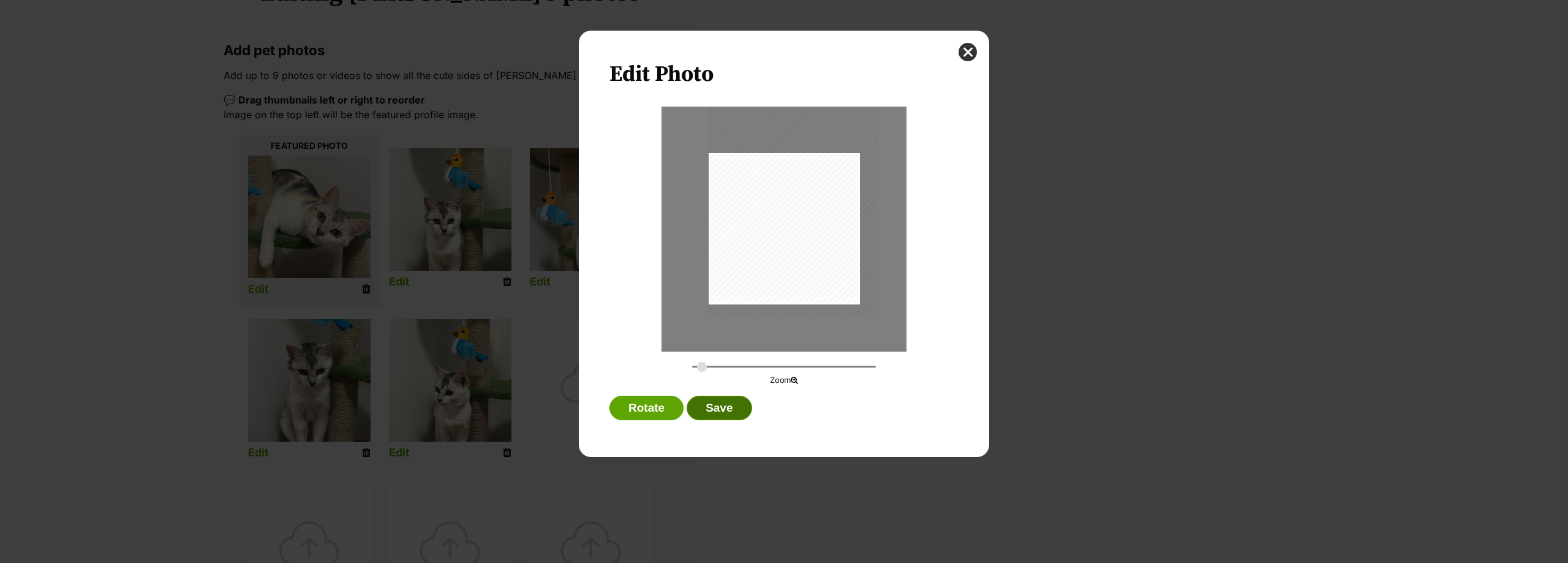
click at [724, 409] on button "Save" at bounding box center [719, 408] width 65 height 25
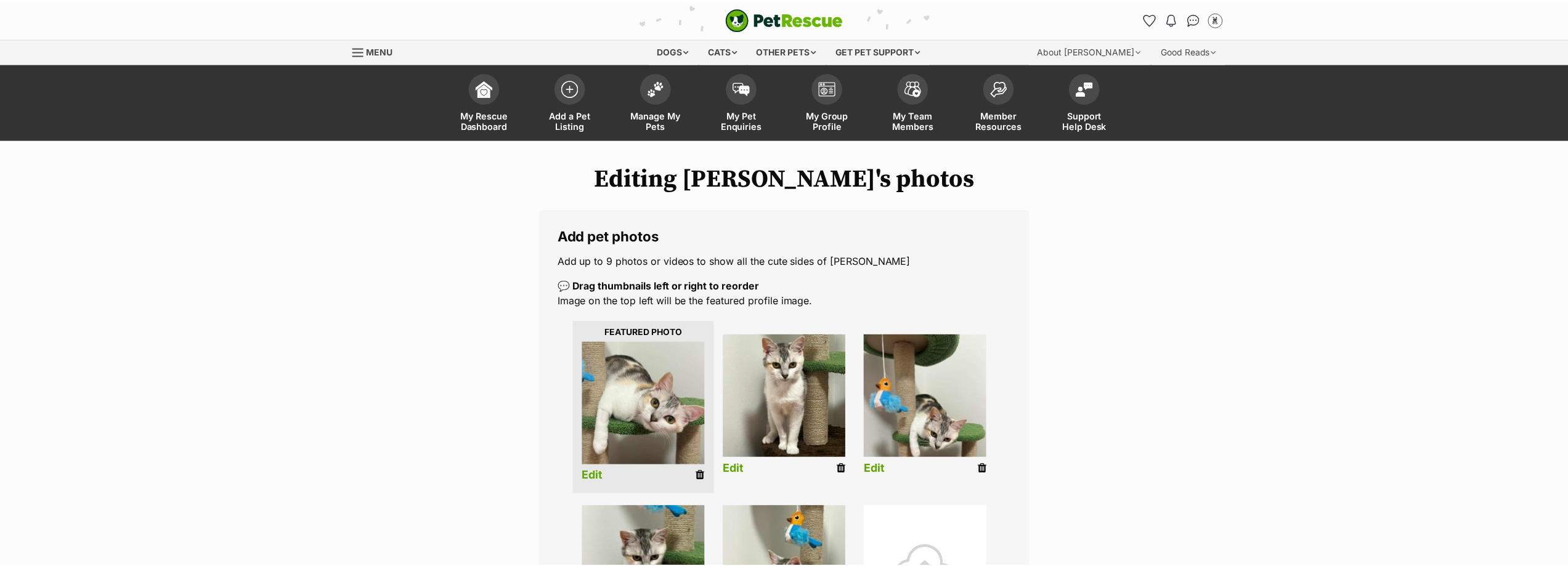
scroll to position [186, 0]
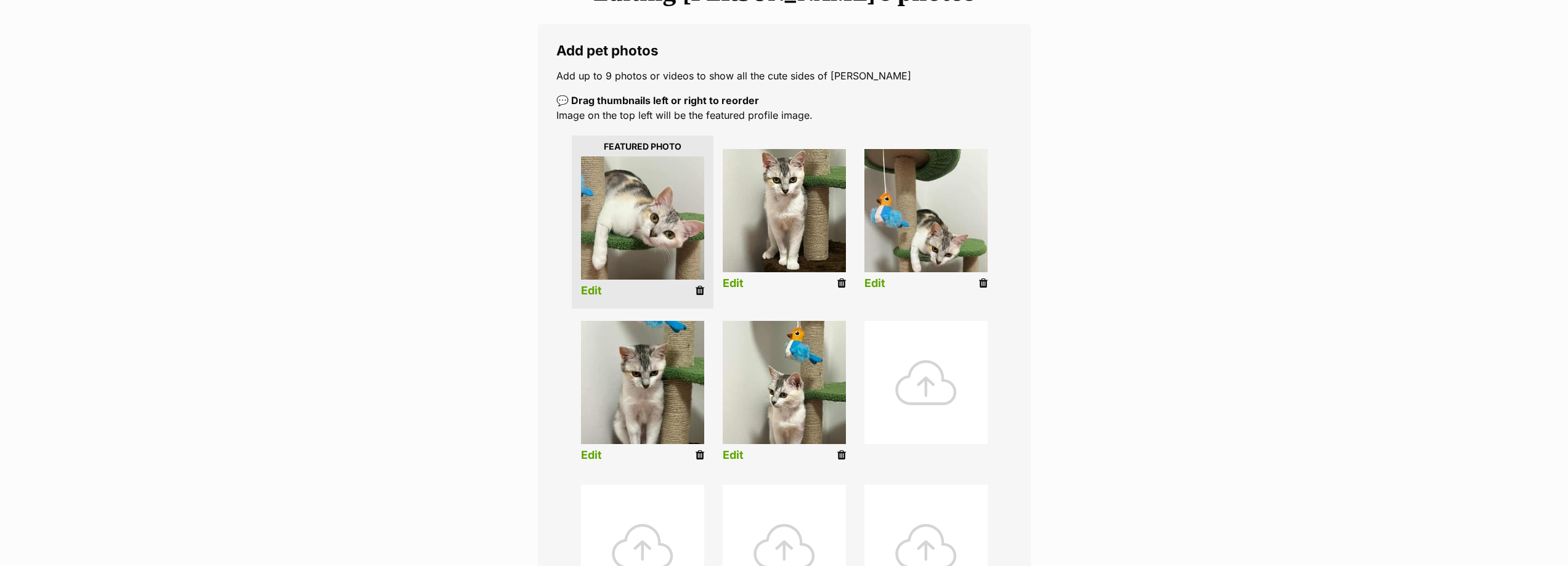
click at [875, 284] on link "Edit" at bounding box center [875, 284] width 21 height 13
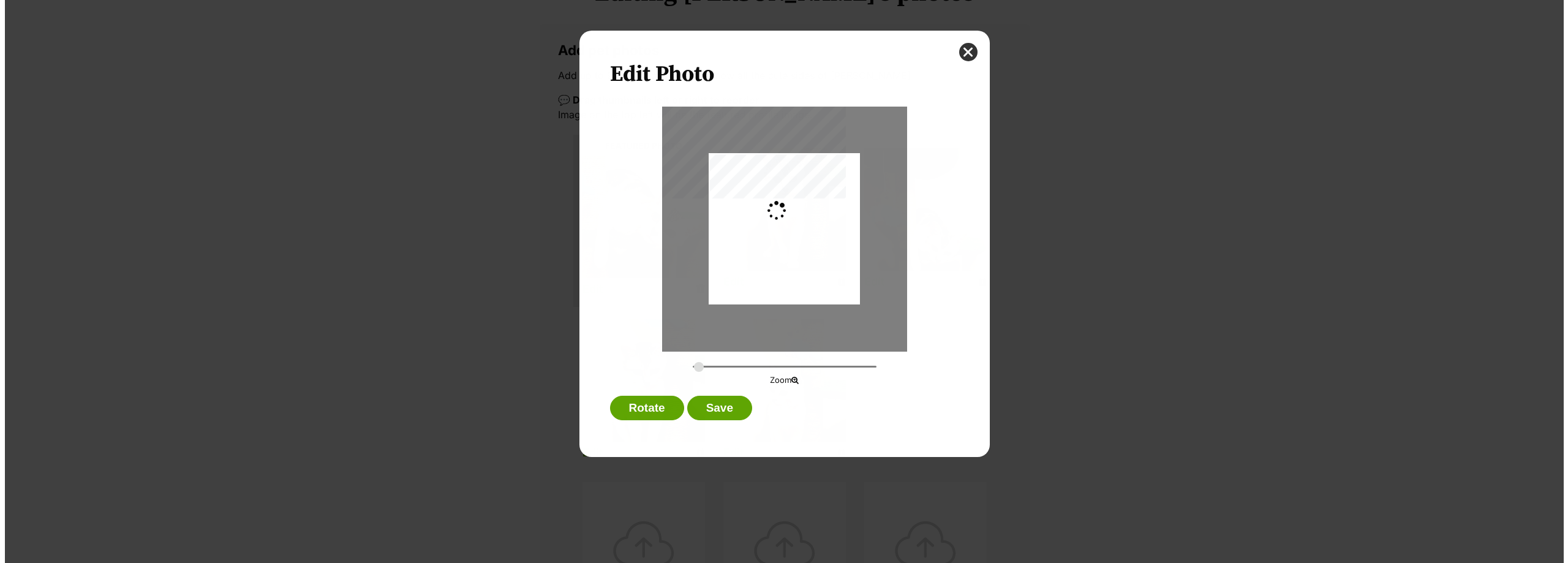
scroll to position [0, 0]
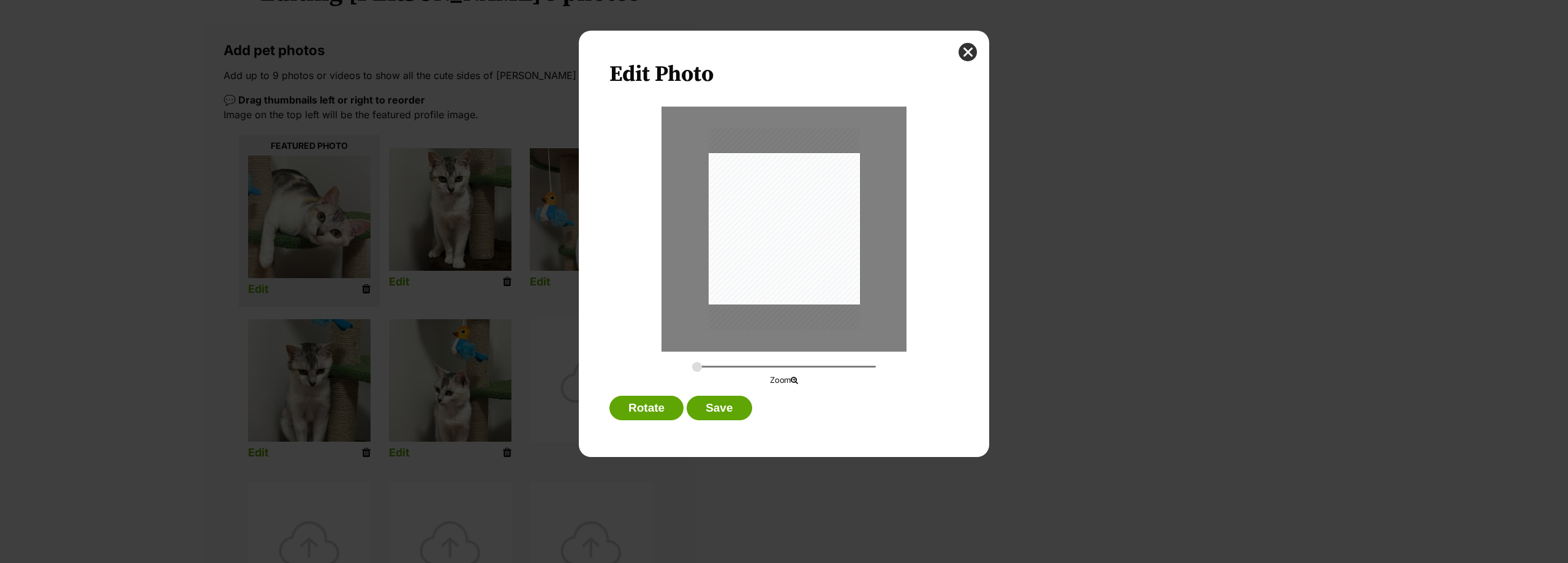
click at [700, 363] on input "Dialog Window - Close (Press escape to close)" at bounding box center [784, 366] width 184 height 12
drag, startPoint x: 809, startPoint y: 222, endPoint x: 827, endPoint y: 223, distance: 18.0
click at [829, 223] on div "Dialog Window - Close (Press escape to close)" at bounding box center [784, 227] width 151 height 201
click at [825, 222] on div "Dialog Window - Close (Press escape to close)" at bounding box center [784, 229] width 151 height 201
type input "0.2873"
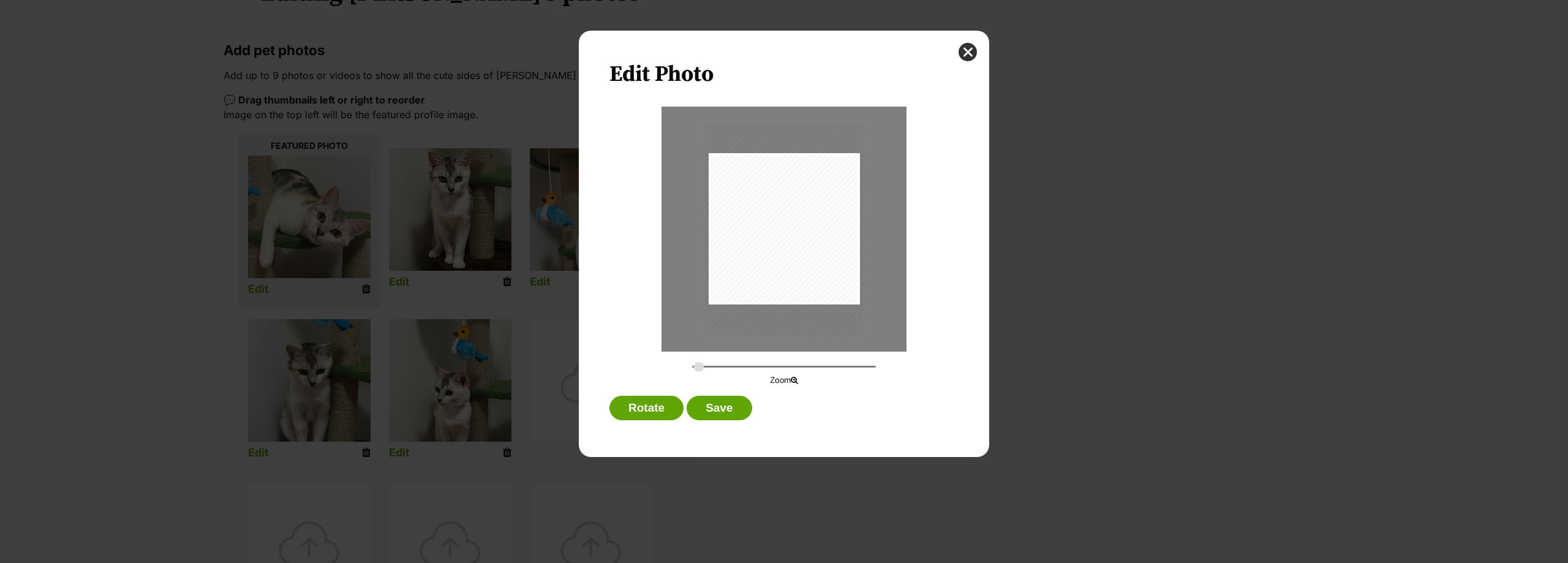
click at [699, 366] on input "Dialog Window - Close (Press escape to close)" at bounding box center [784, 366] width 184 height 12
click at [714, 406] on button "Save" at bounding box center [719, 408] width 65 height 25
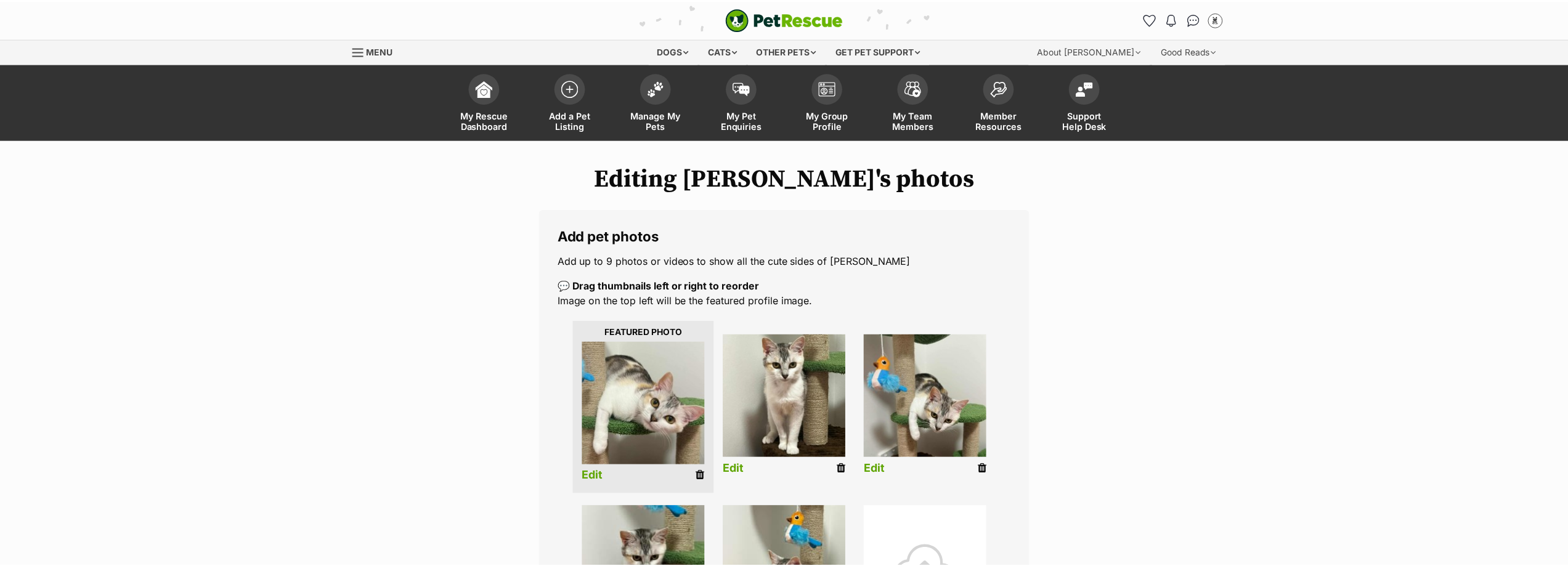
scroll to position [186, 0]
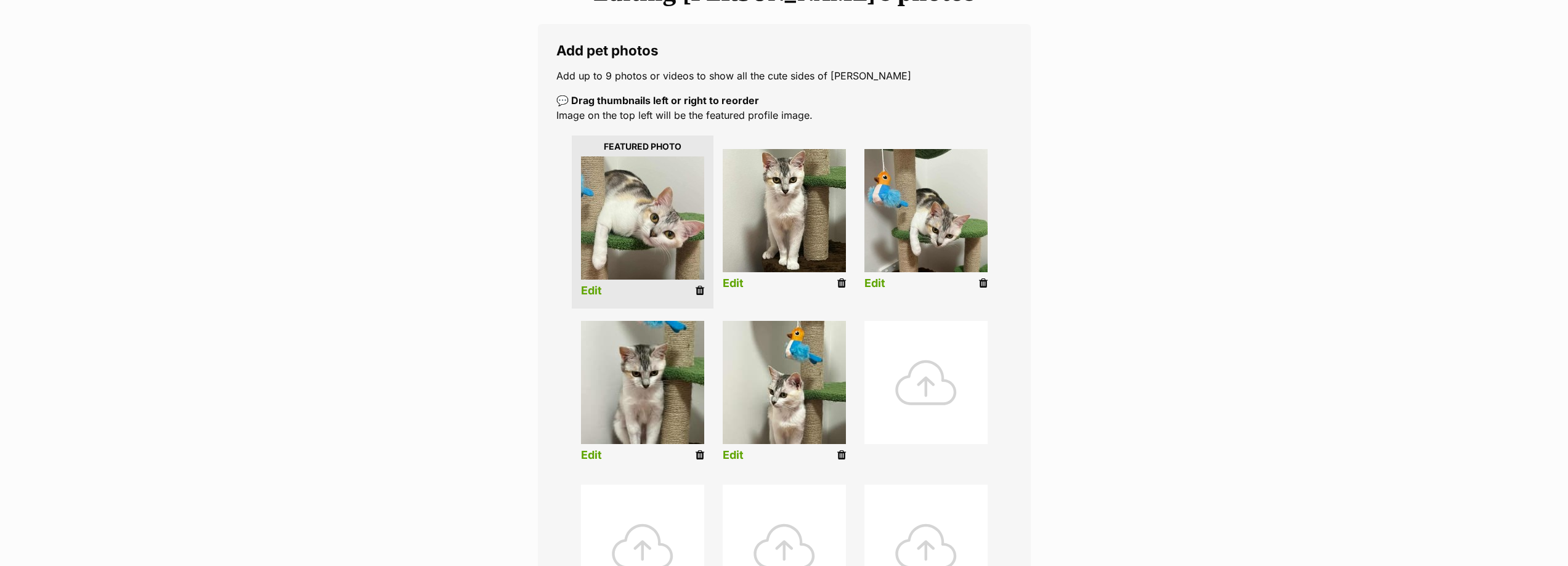
click at [740, 451] on link "Edit" at bounding box center [732, 456] width 21 height 13
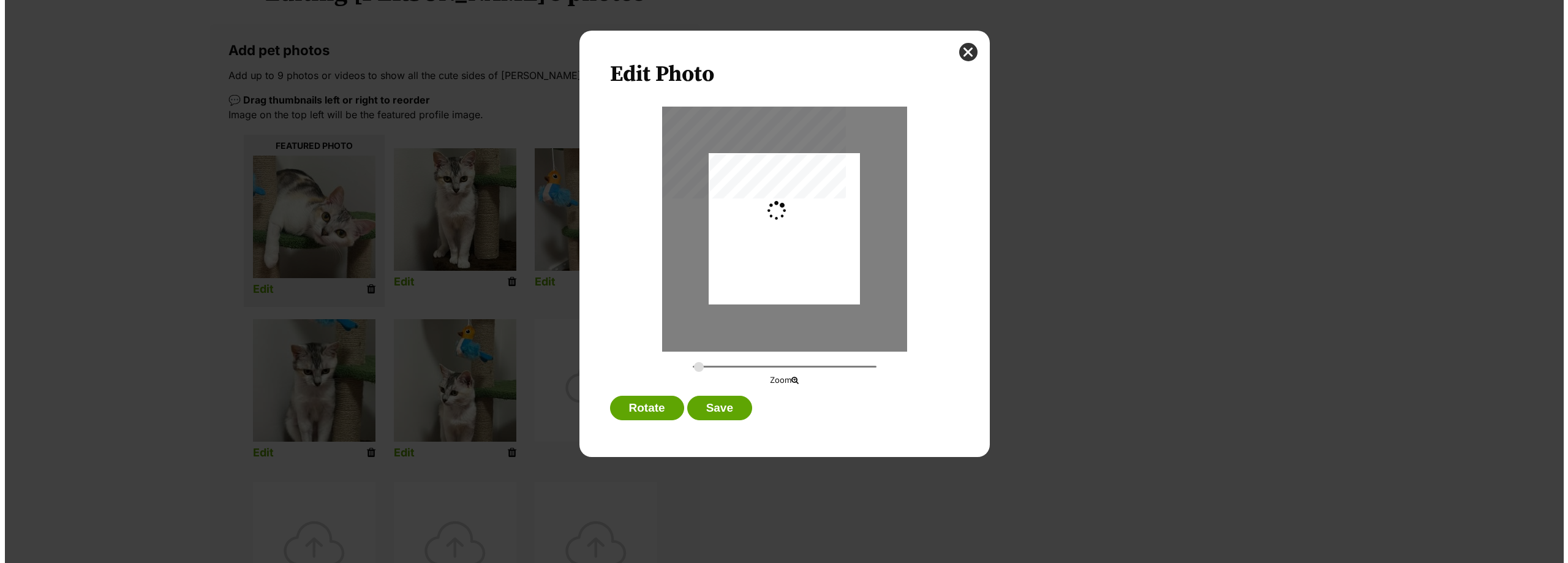
scroll to position [0, 0]
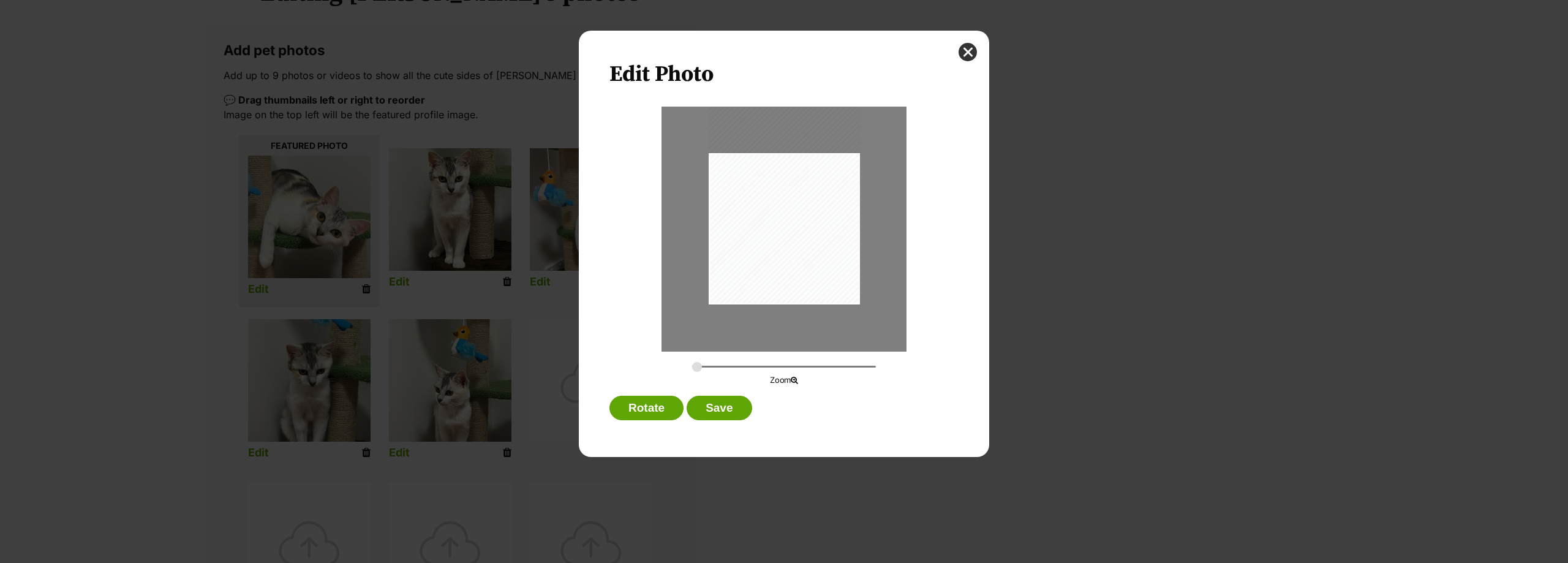
drag, startPoint x: 809, startPoint y: 257, endPoint x: 816, endPoint y: 227, distance: 30.8
click at [816, 227] on div "Dialog Window - Close (Press escape to close)" at bounding box center [784, 203] width 151 height 201
type input "0.3132"
click at [702, 366] on input "Dialog Window - Close (Press escape to close)" at bounding box center [784, 366] width 184 height 12
click at [803, 283] on div "Dialog Window - Close (Press escape to close)" at bounding box center [782, 205] width 173 height 230
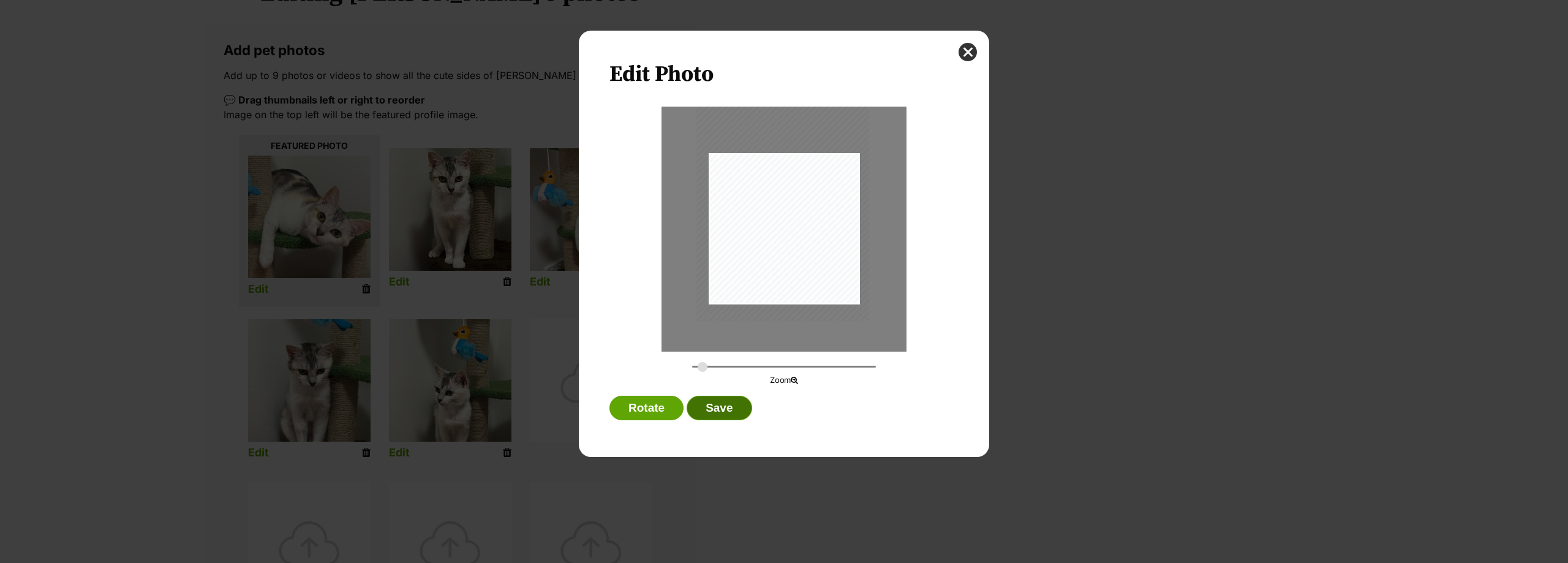
click at [734, 411] on button "Save" at bounding box center [719, 408] width 65 height 25
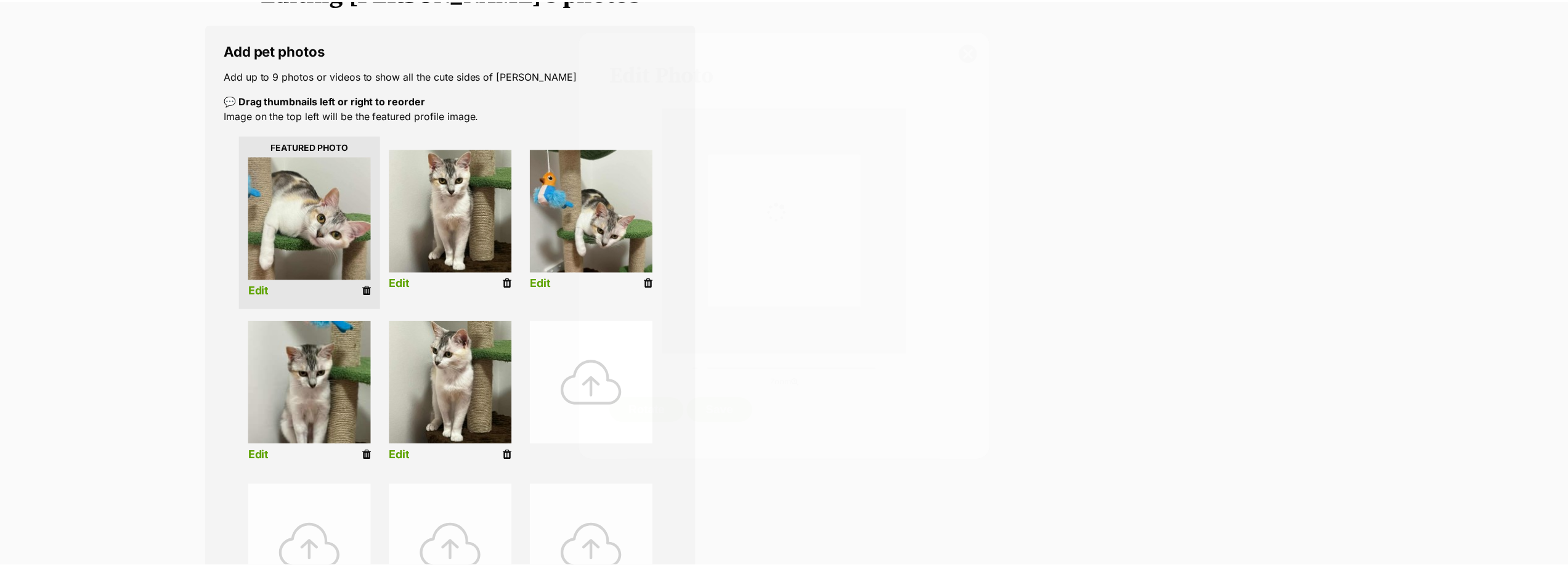
scroll to position [186, 0]
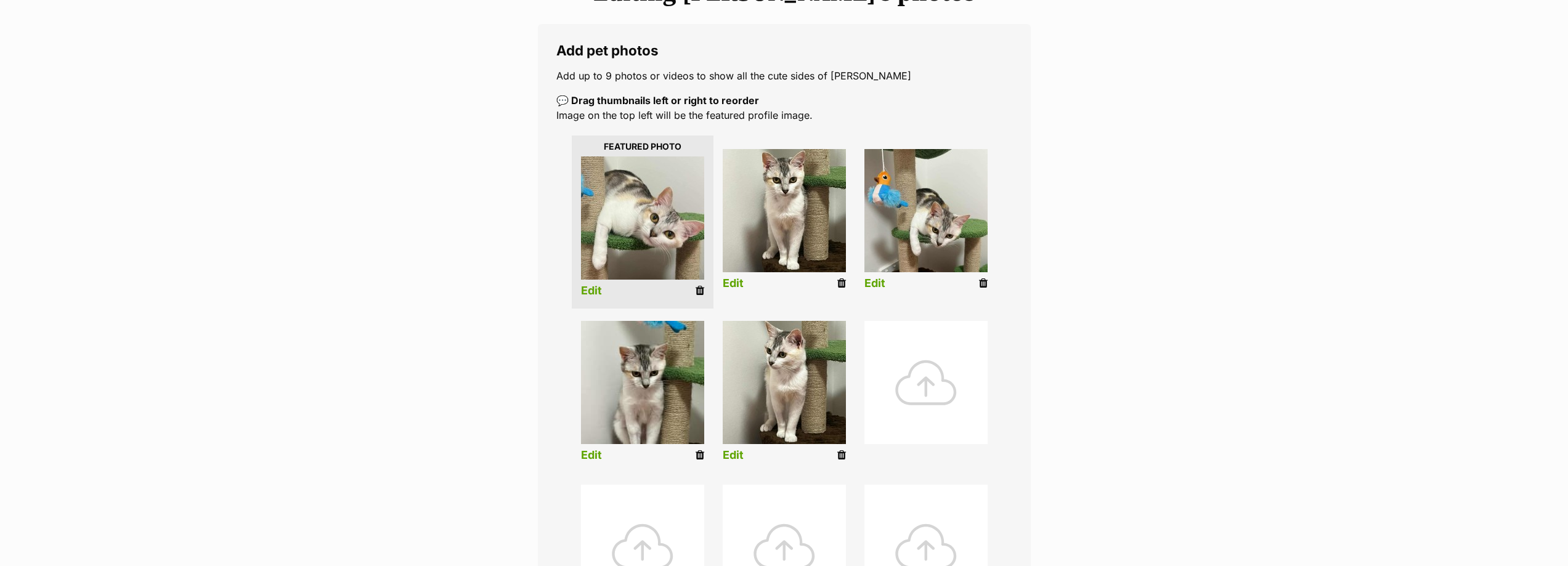
click at [585, 455] on link "Edit" at bounding box center [591, 456] width 21 height 13
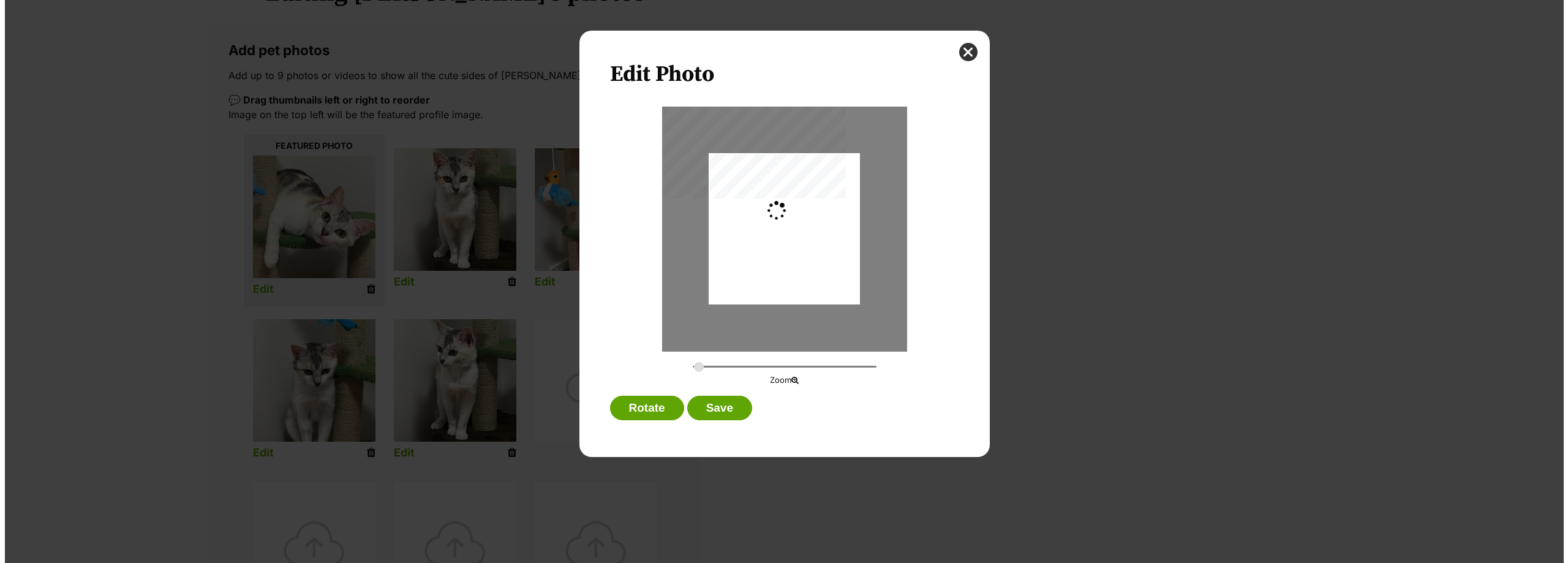
scroll to position [0, 0]
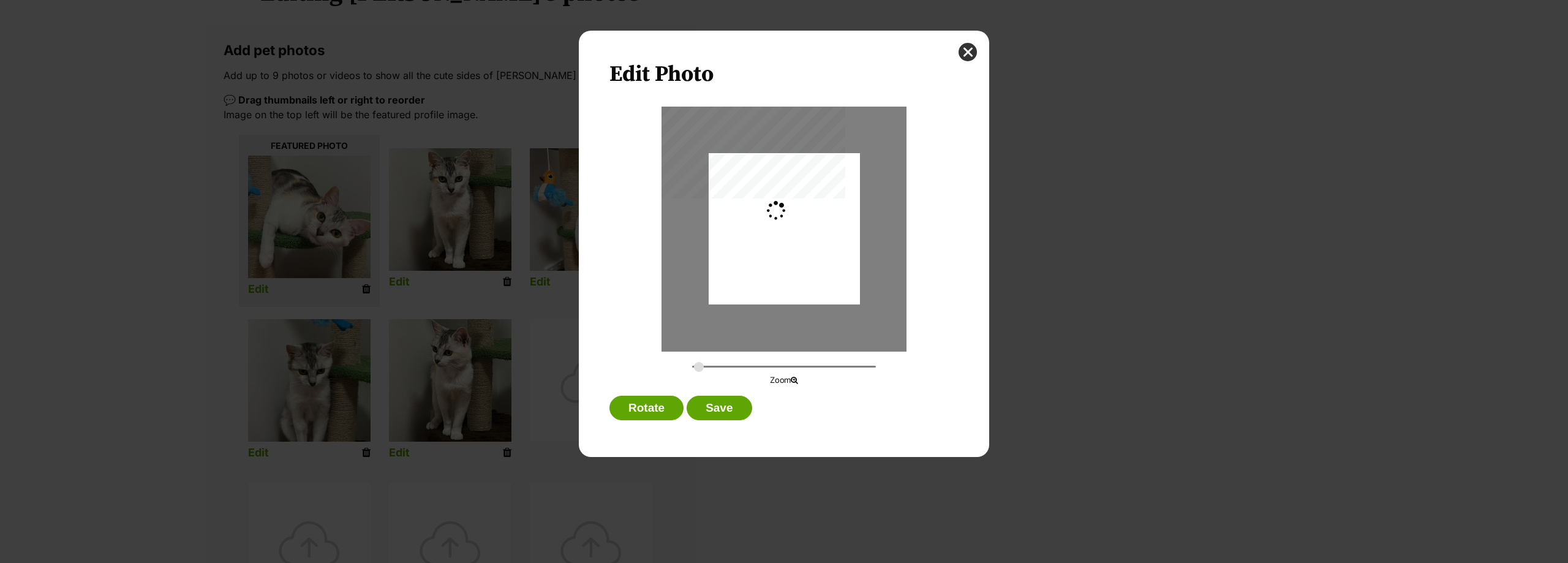
type input "0.2744"
click at [824, 250] on div "Dialog Window - Close (Press escape to close)" at bounding box center [784, 228] width 151 height 201
click at [724, 404] on button "Save" at bounding box center [719, 408] width 65 height 25
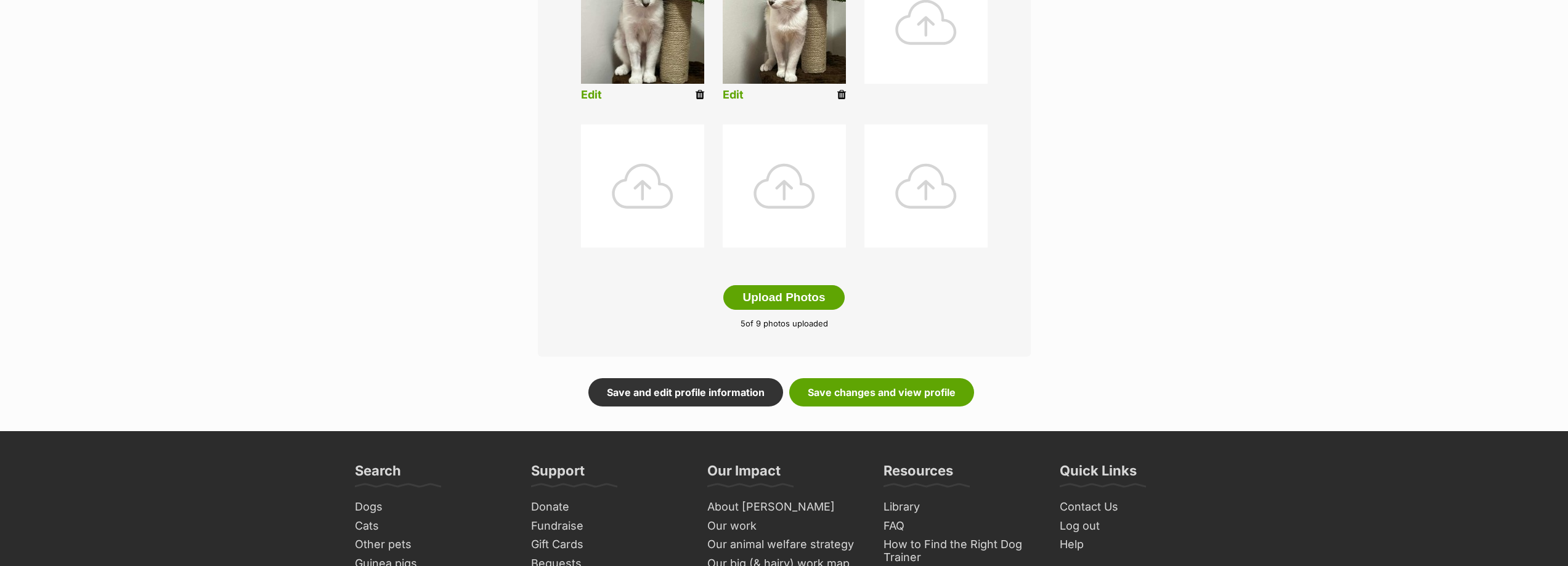
scroll to position [555, 0]
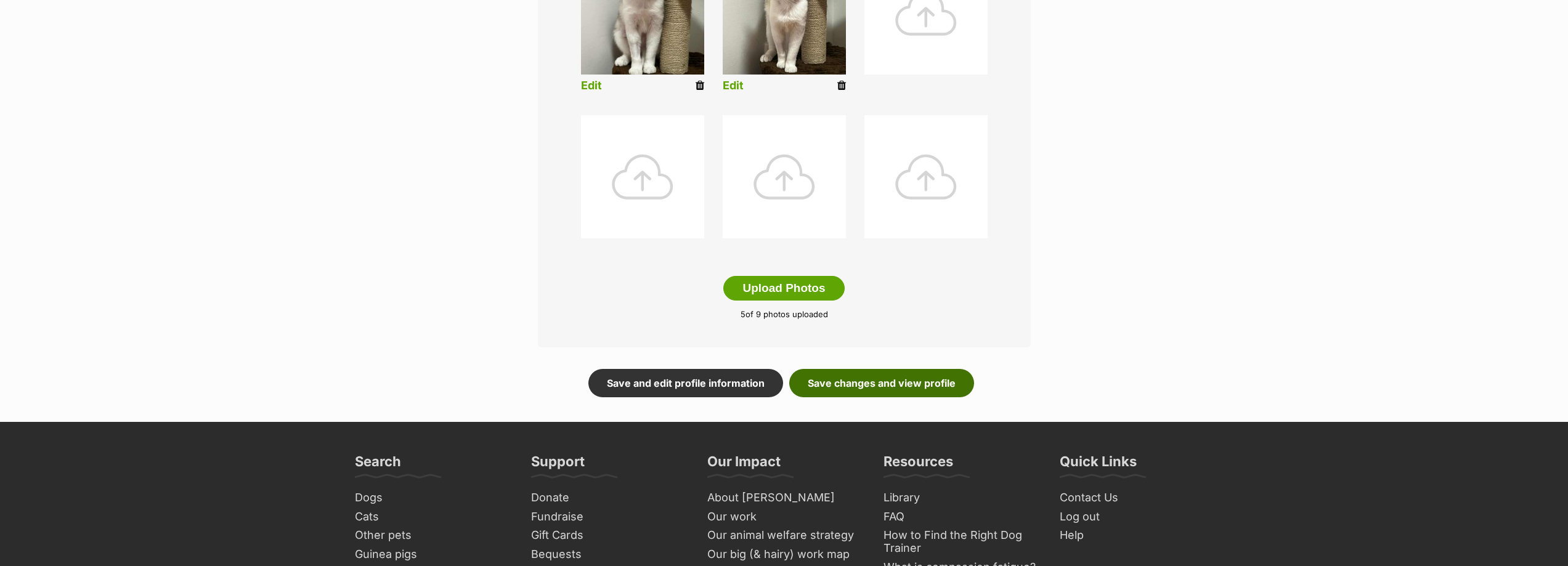
click at [901, 381] on link "Save changes and view profile" at bounding box center [881, 382] width 185 height 29
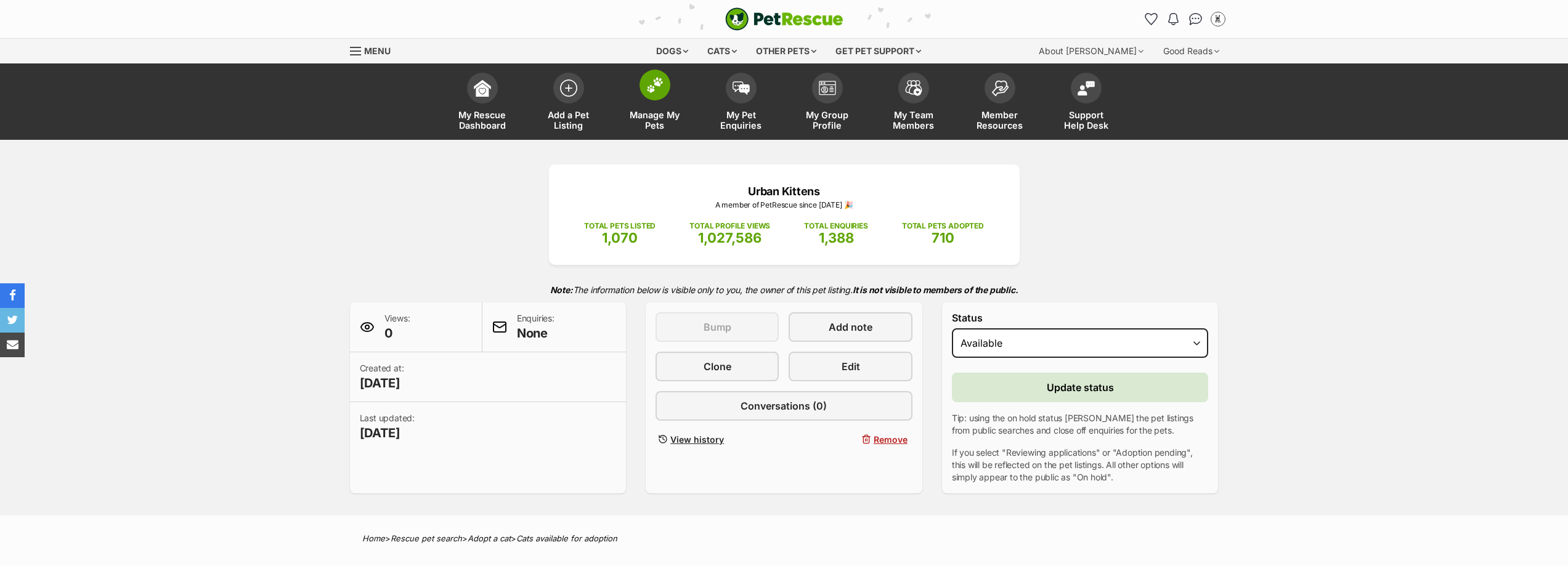
click at [652, 115] on span "Manage My Pets" at bounding box center [654, 120] width 56 height 21
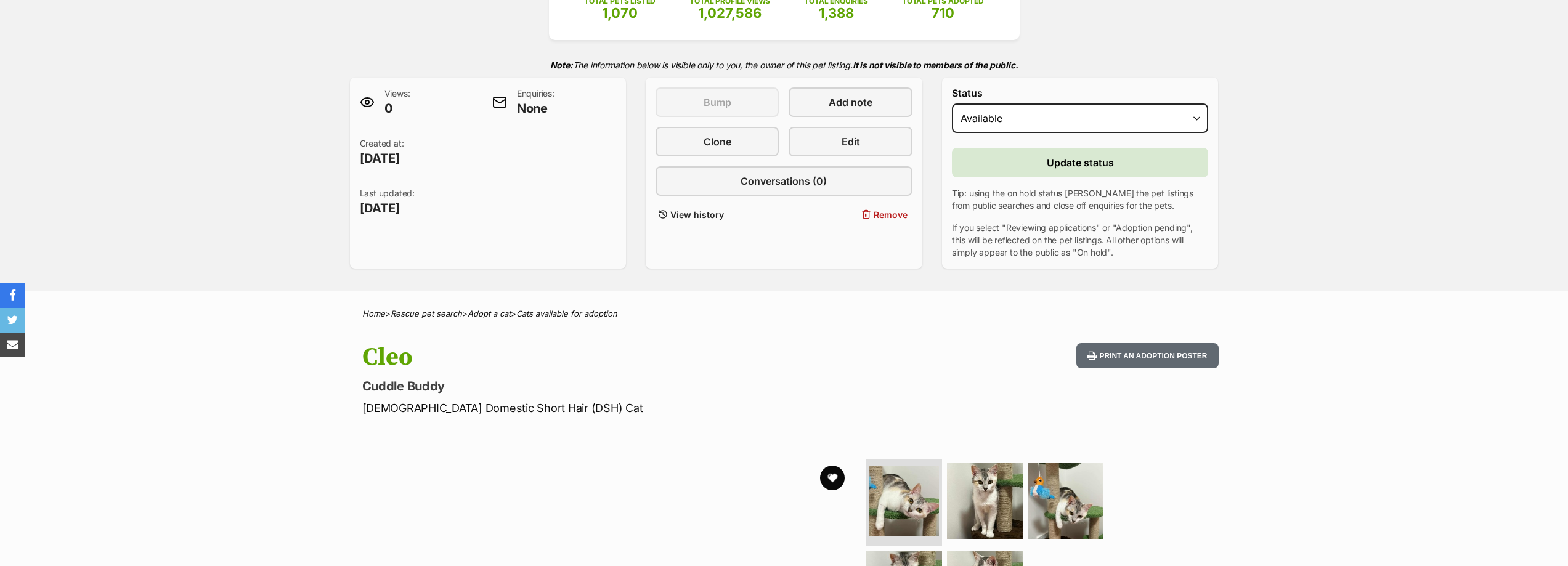
scroll to position [246, 0]
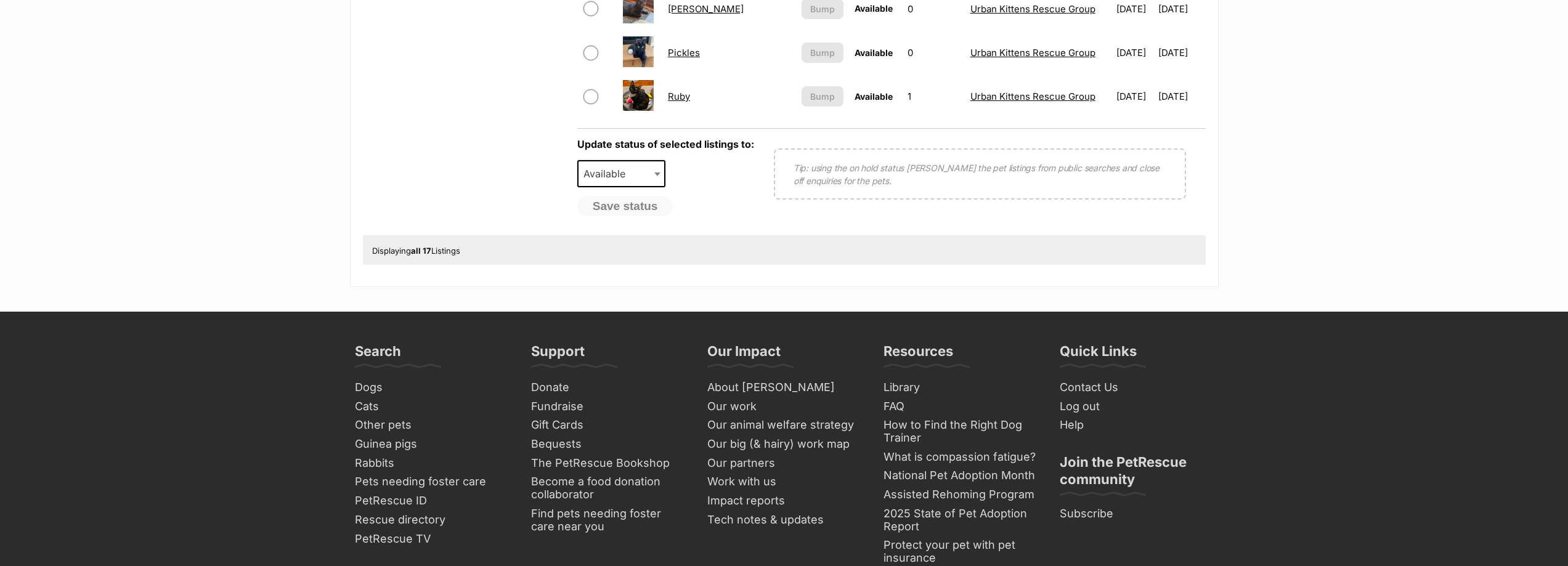
scroll to position [947, 0]
